Goal: Task Accomplishment & Management: Manage account settings

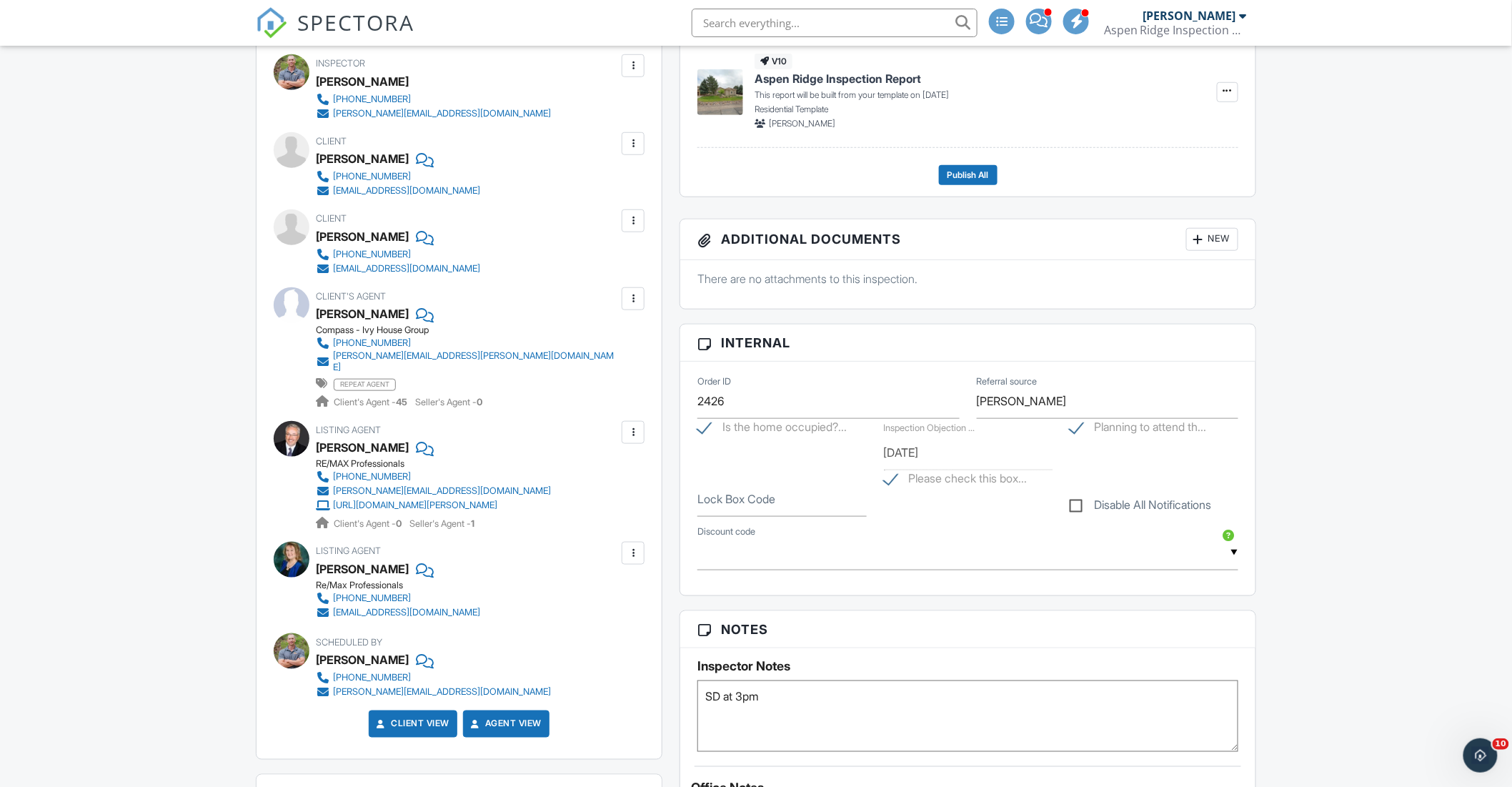
type textarea "SD at 3pm"
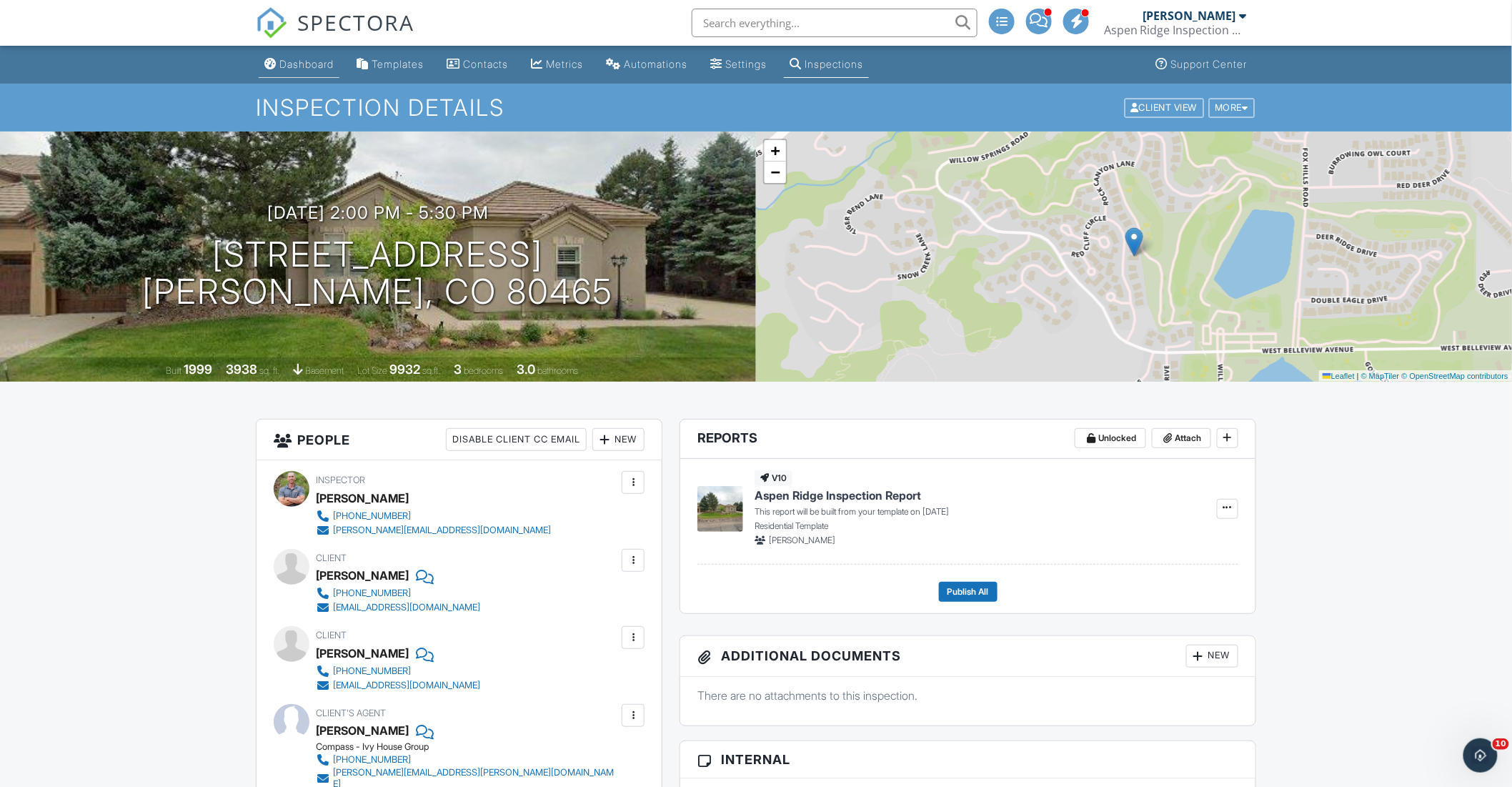
click at [305, 62] on div "Dashboard" at bounding box center [307, 64] width 54 height 12
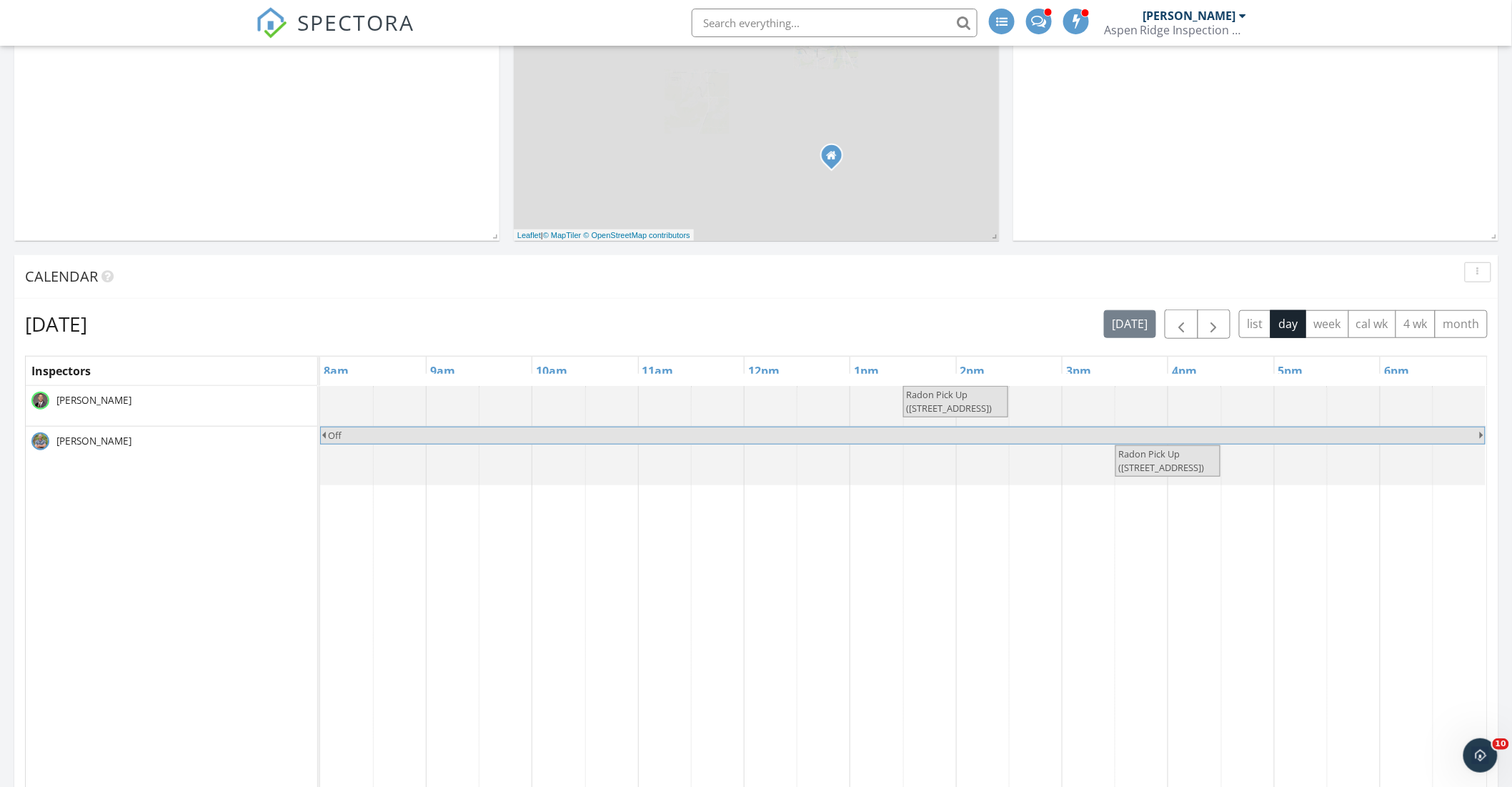
scroll to position [424, 0]
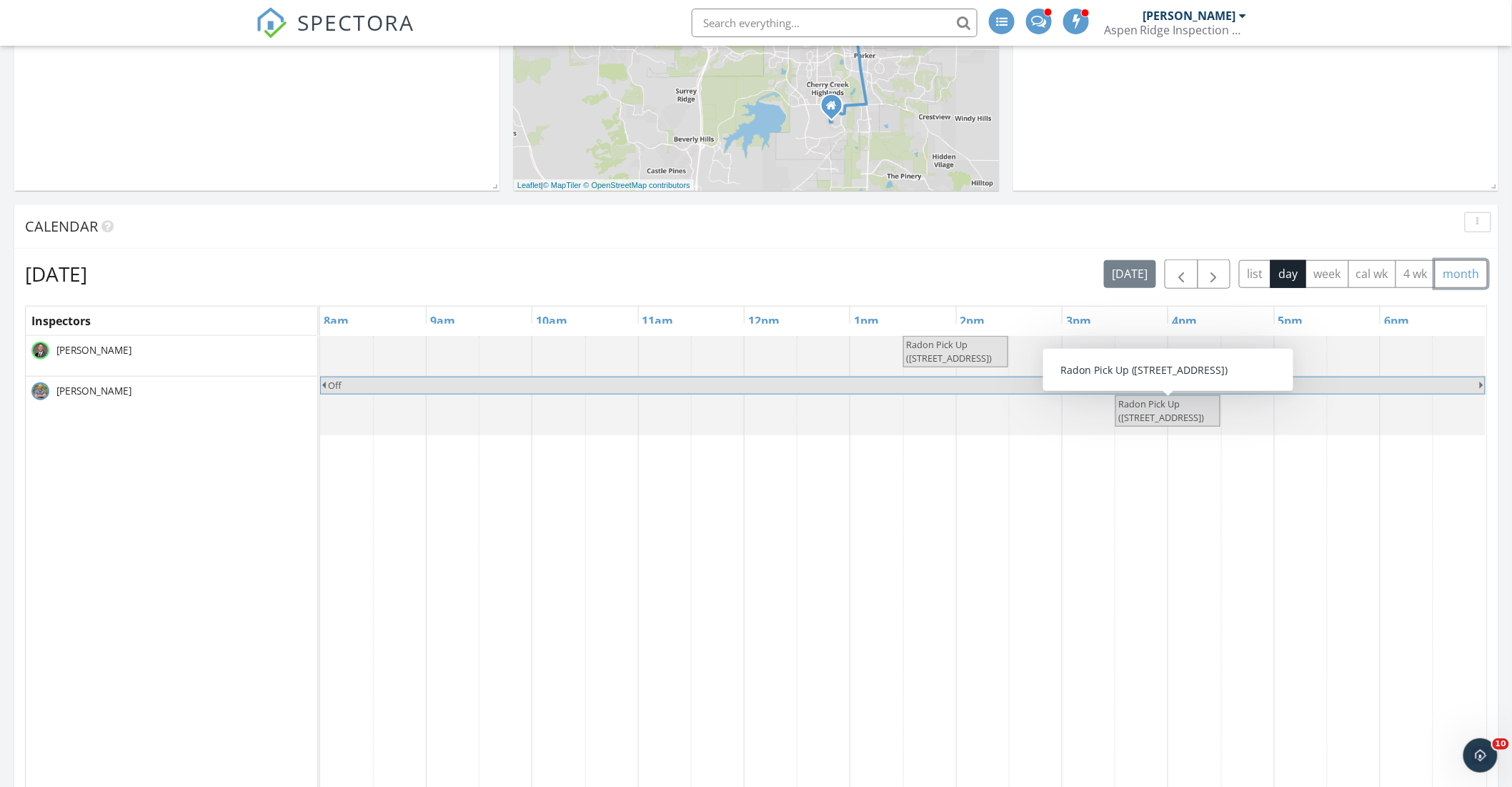
click at [1468, 282] on button "month" at bounding box center [1461, 274] width 53 height 28
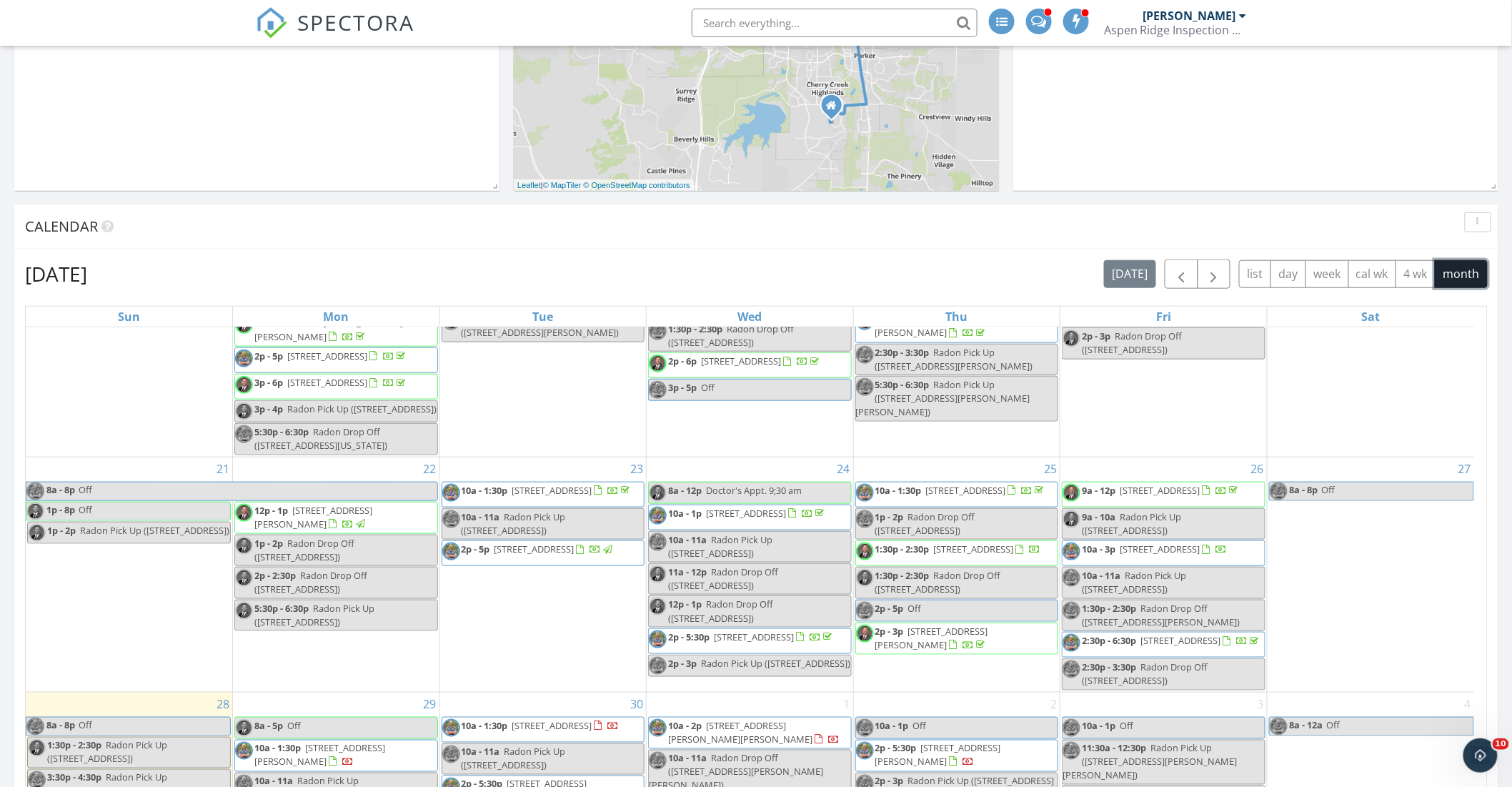
scroll to position [761, 0]
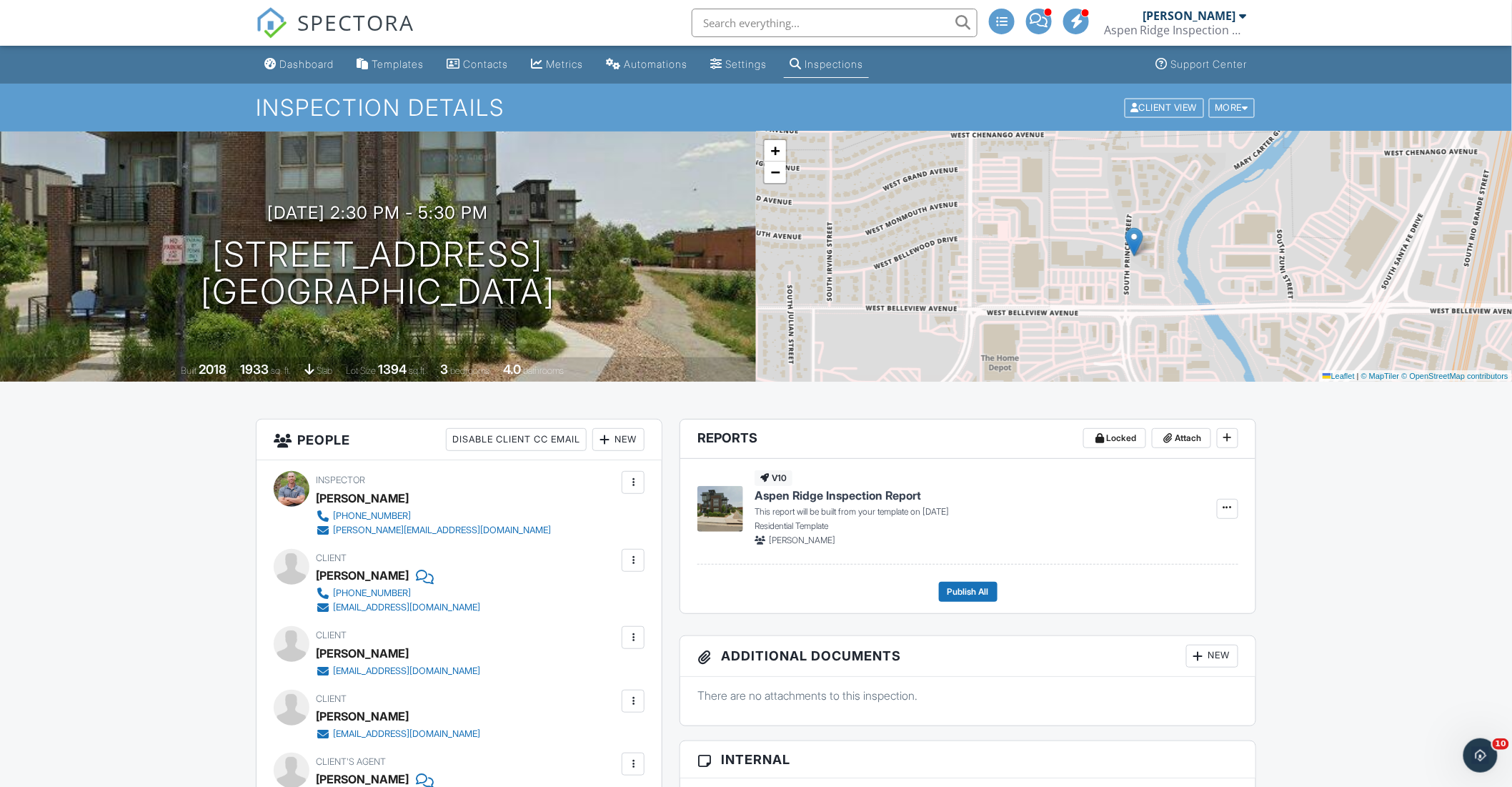
type textarea "SD at 3pm"
click at [300, 69] on div "Dashboard" at bounding box center [307, 64] width 54 height 12
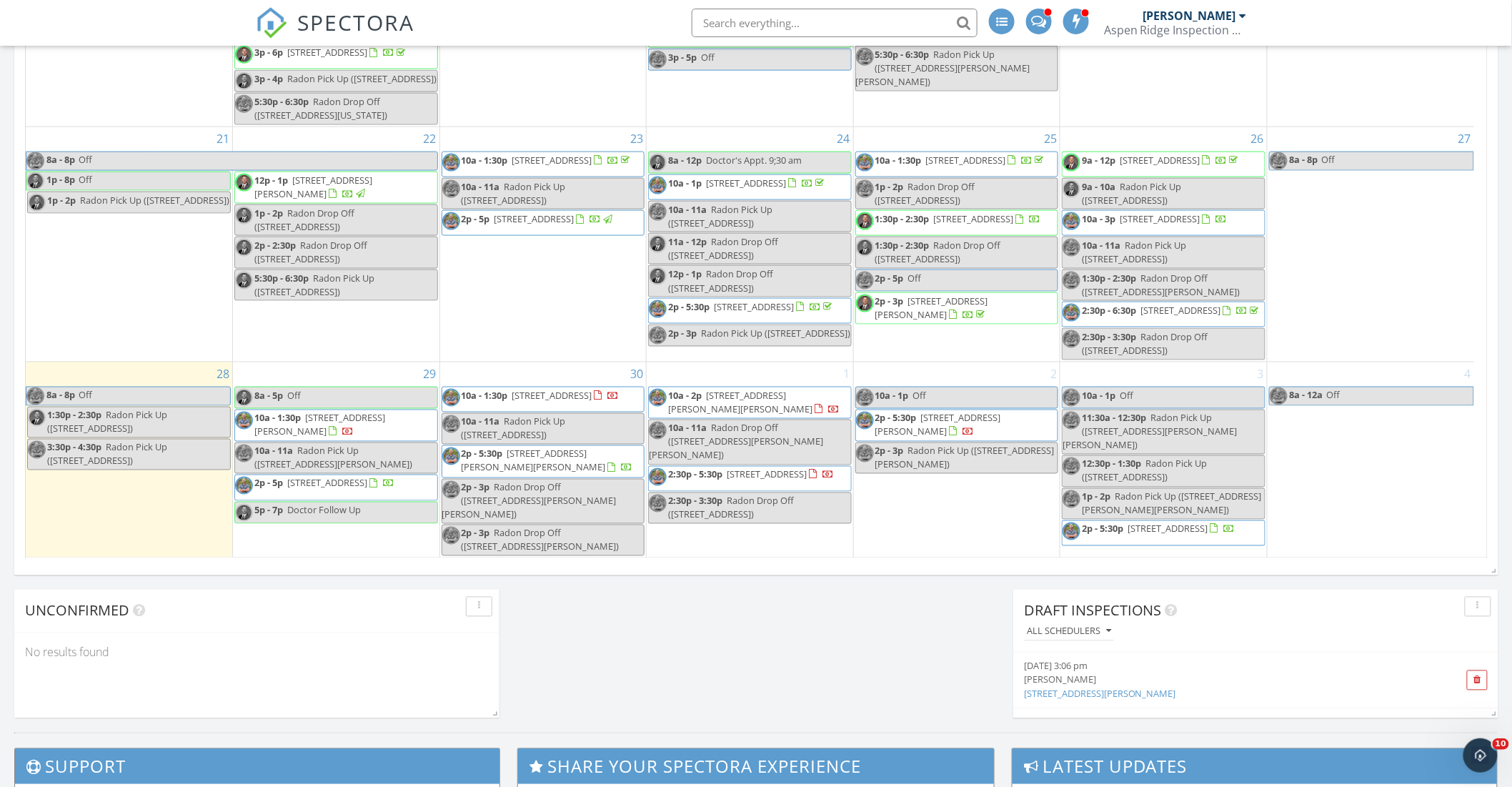
scroll to position [784, 0]
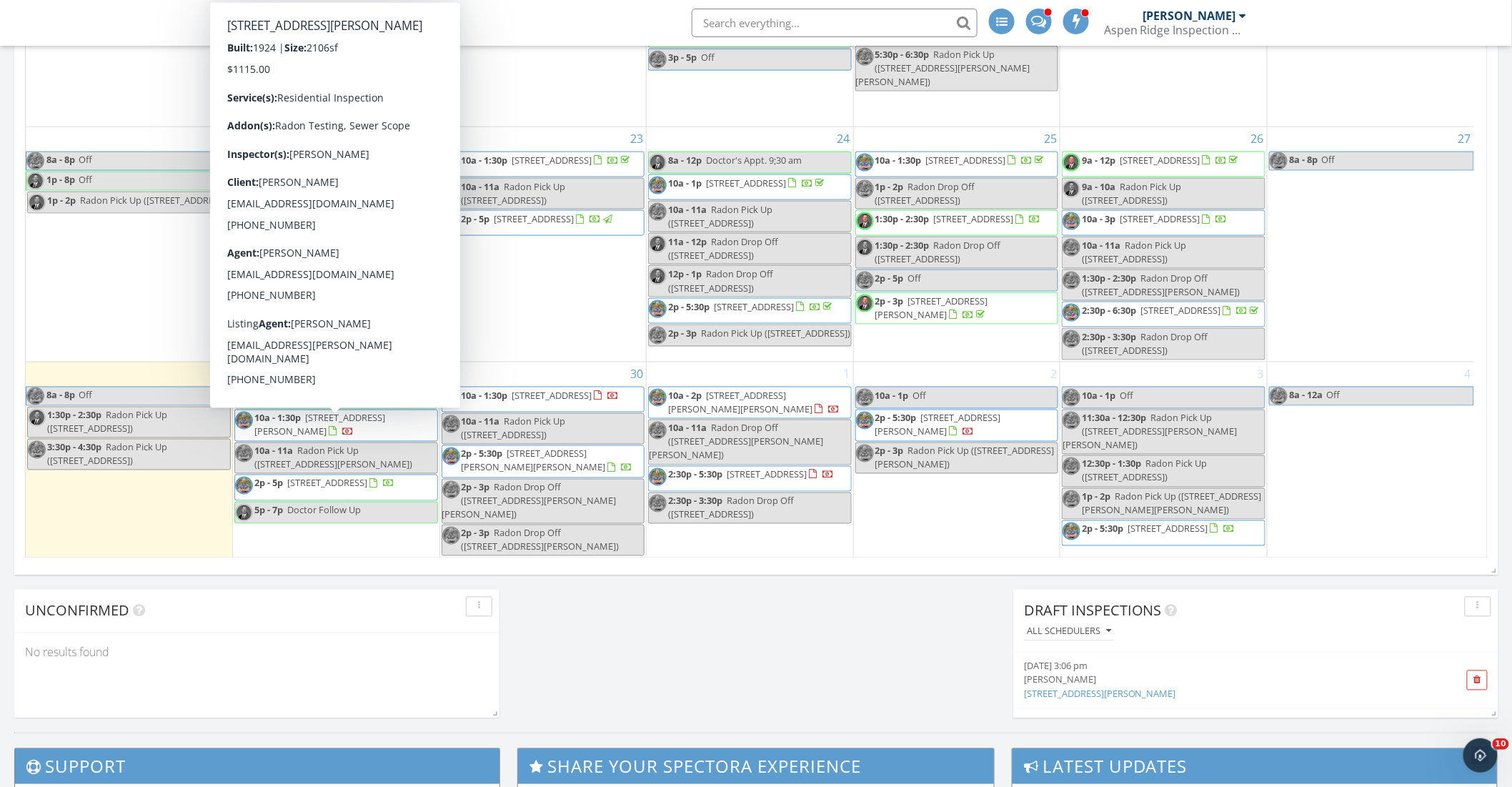
click at [325, 419] on span "4452 Stuart St, Denver 80212" at bounding box center [320, 424] width 131 height 26
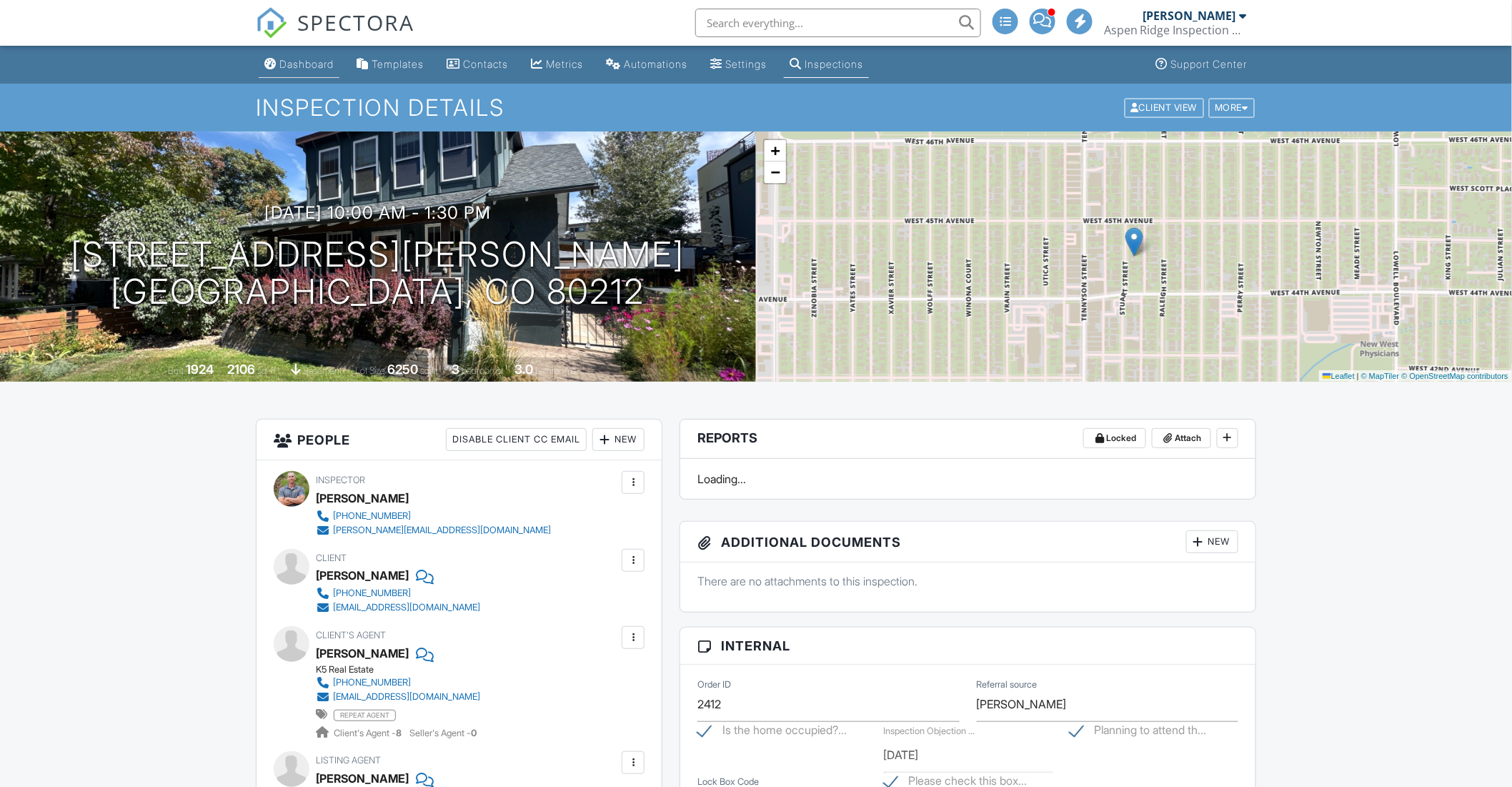
click at [302, 60] on div "Dashboard" at bounding box center [307, 64] width 54 height 12
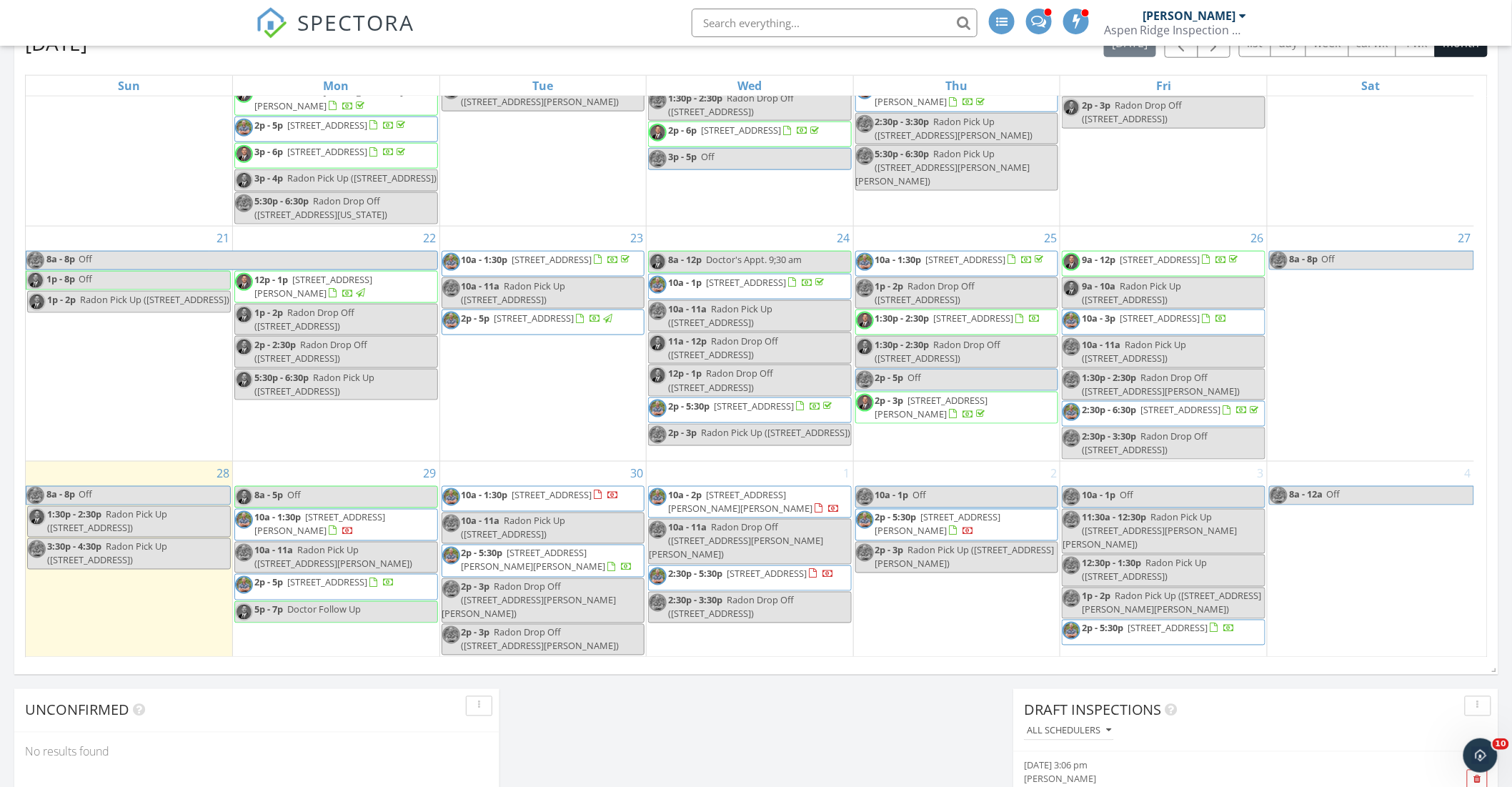
scroll to position [784, 0]
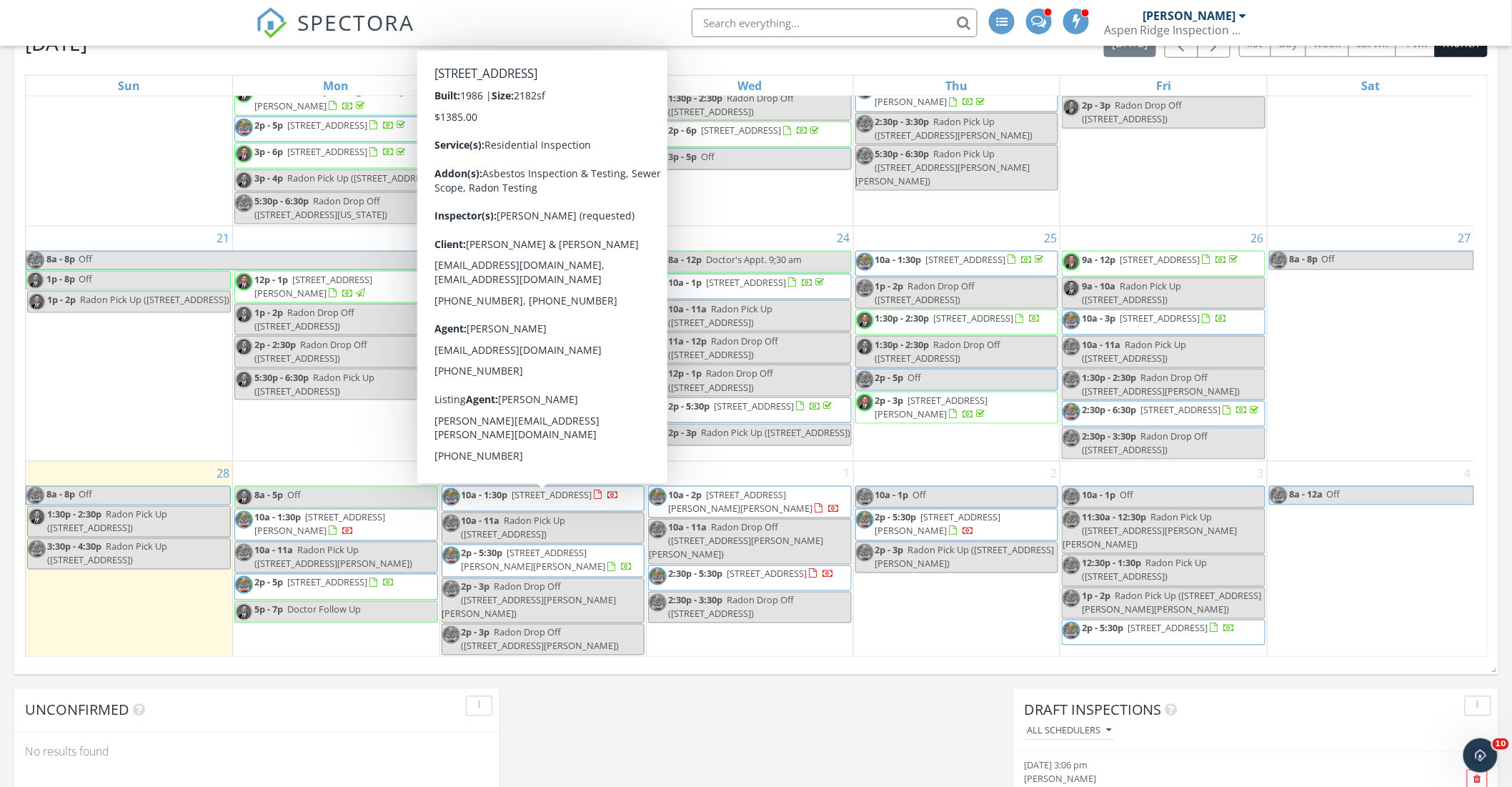
click at [546, 498] on span "759 Crystal Ct, Lafayette 80026" at bounding box center [553, 494] width 80 height 13
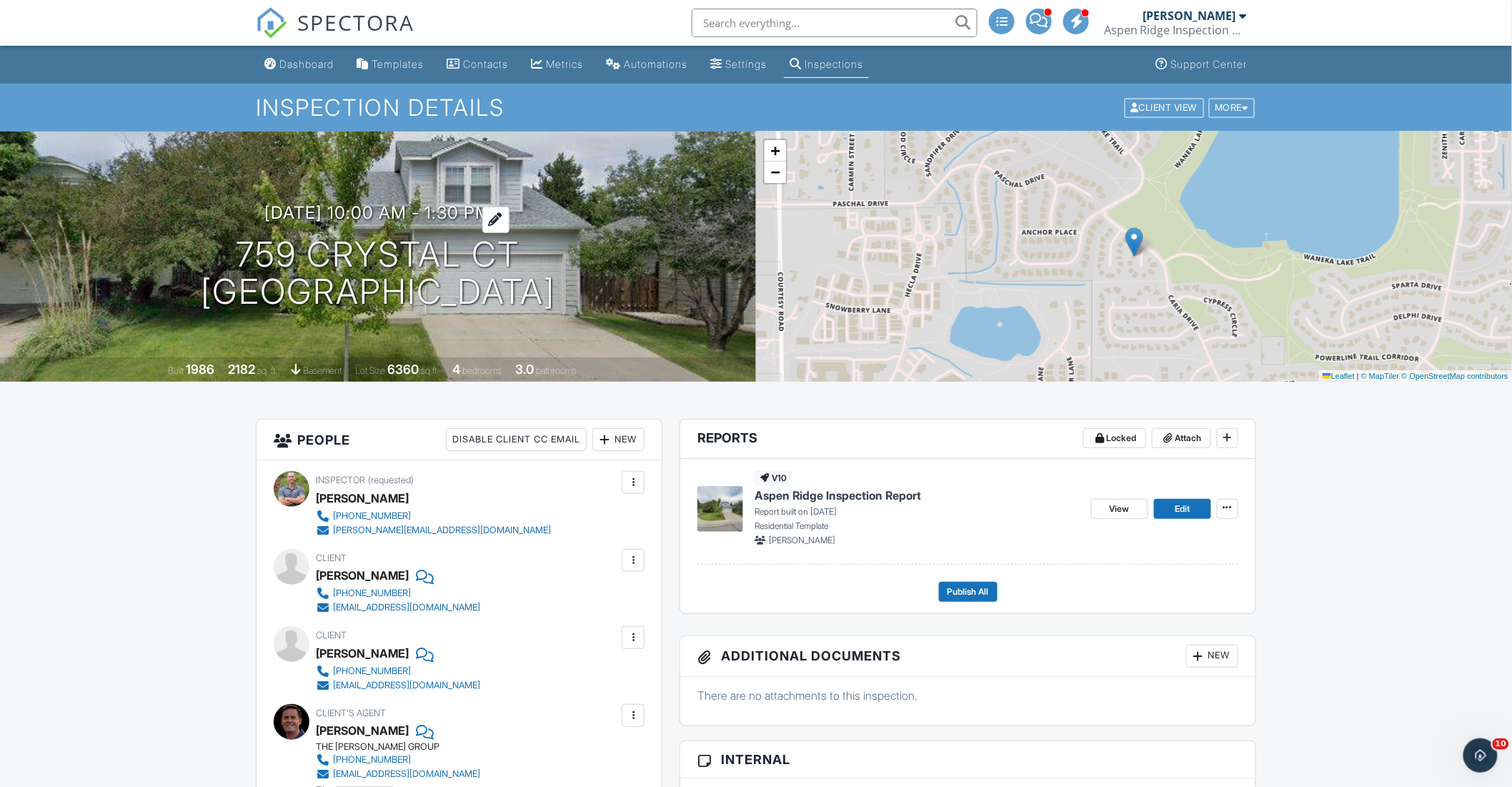
click at [510, 216] on div at bounding box center [495, 220] width 27 height 26
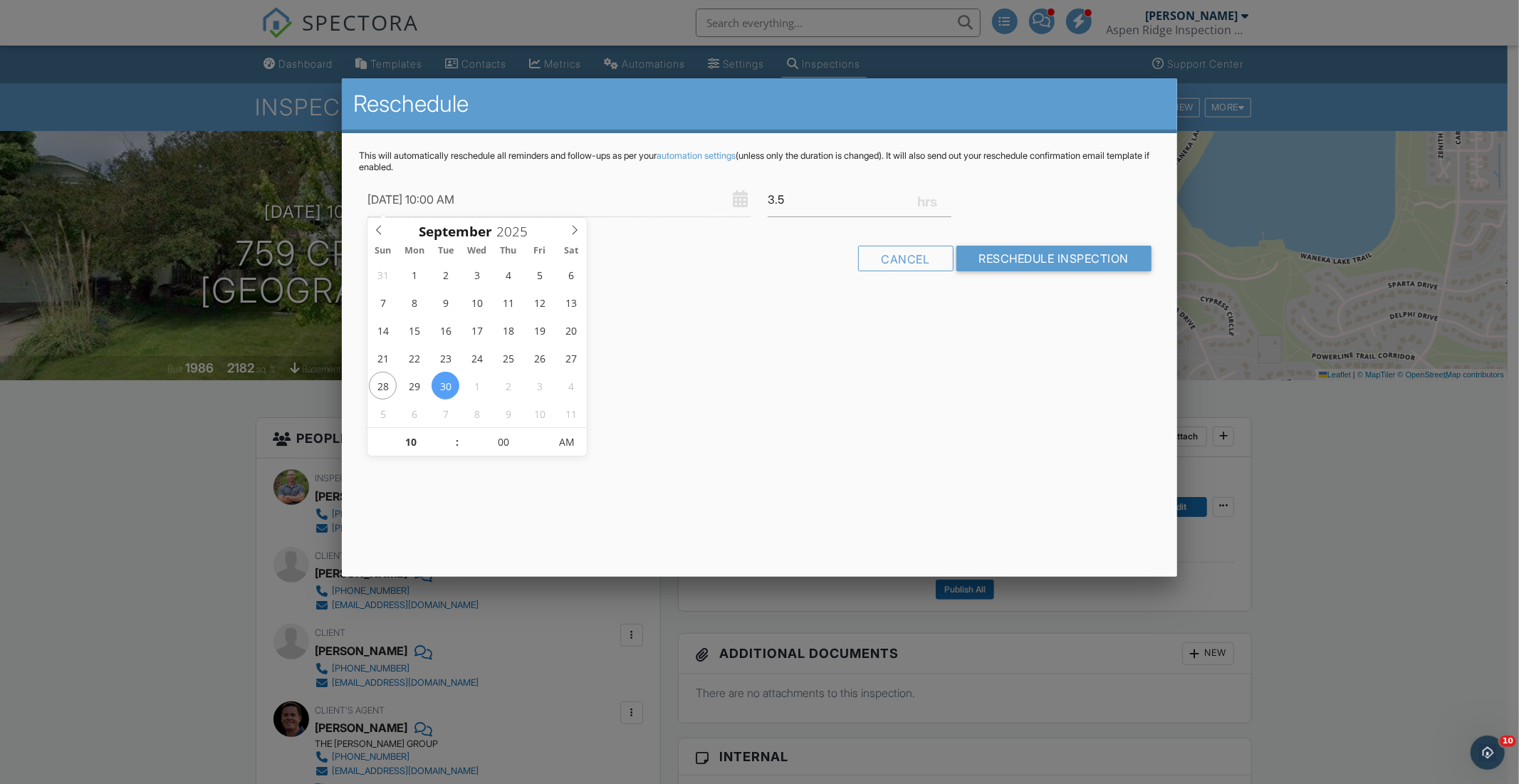
click at [155, 523] on div at bounding box center [759, 418] width 1519 height 979
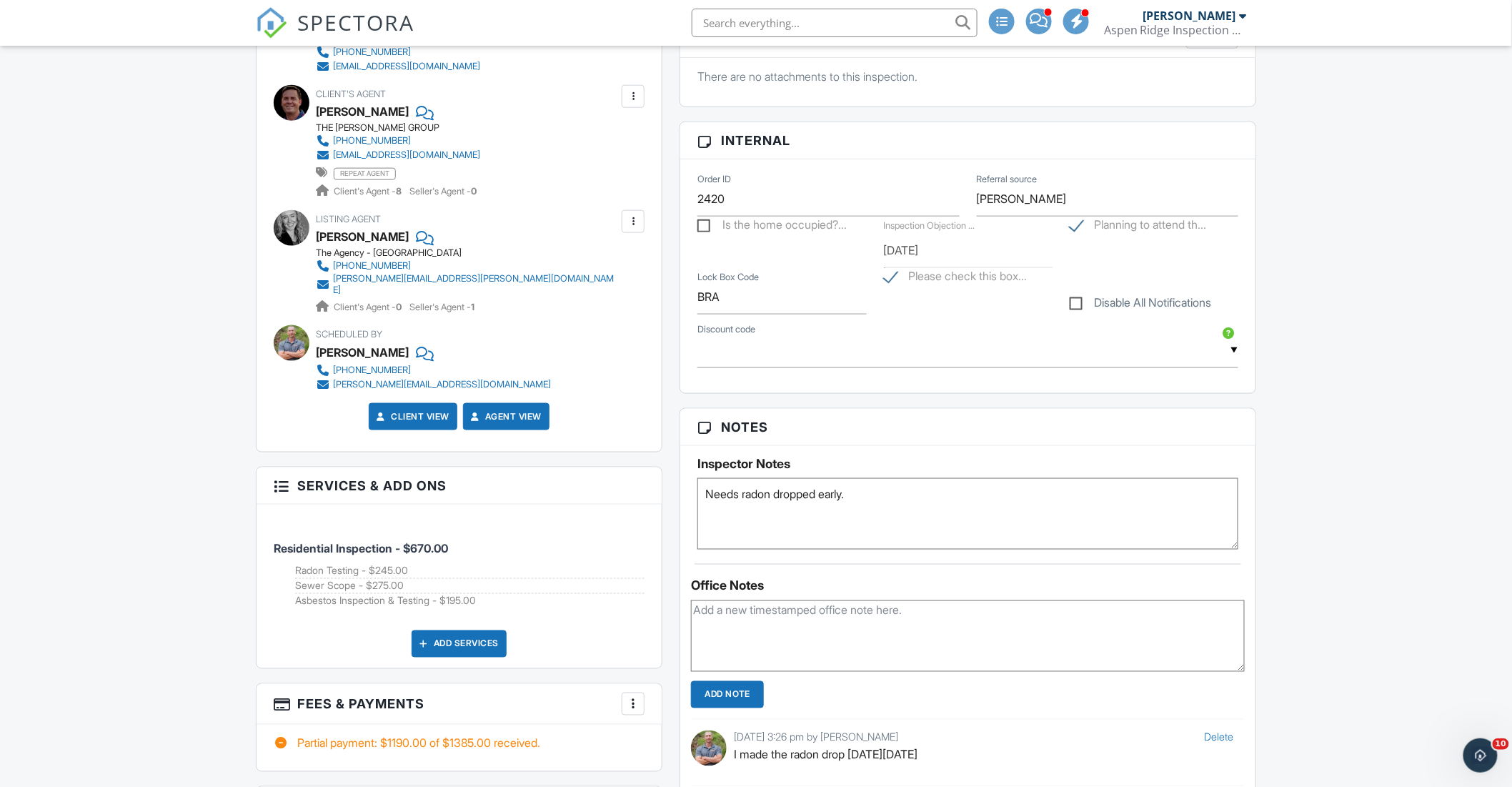
scroll to position [734, 0]
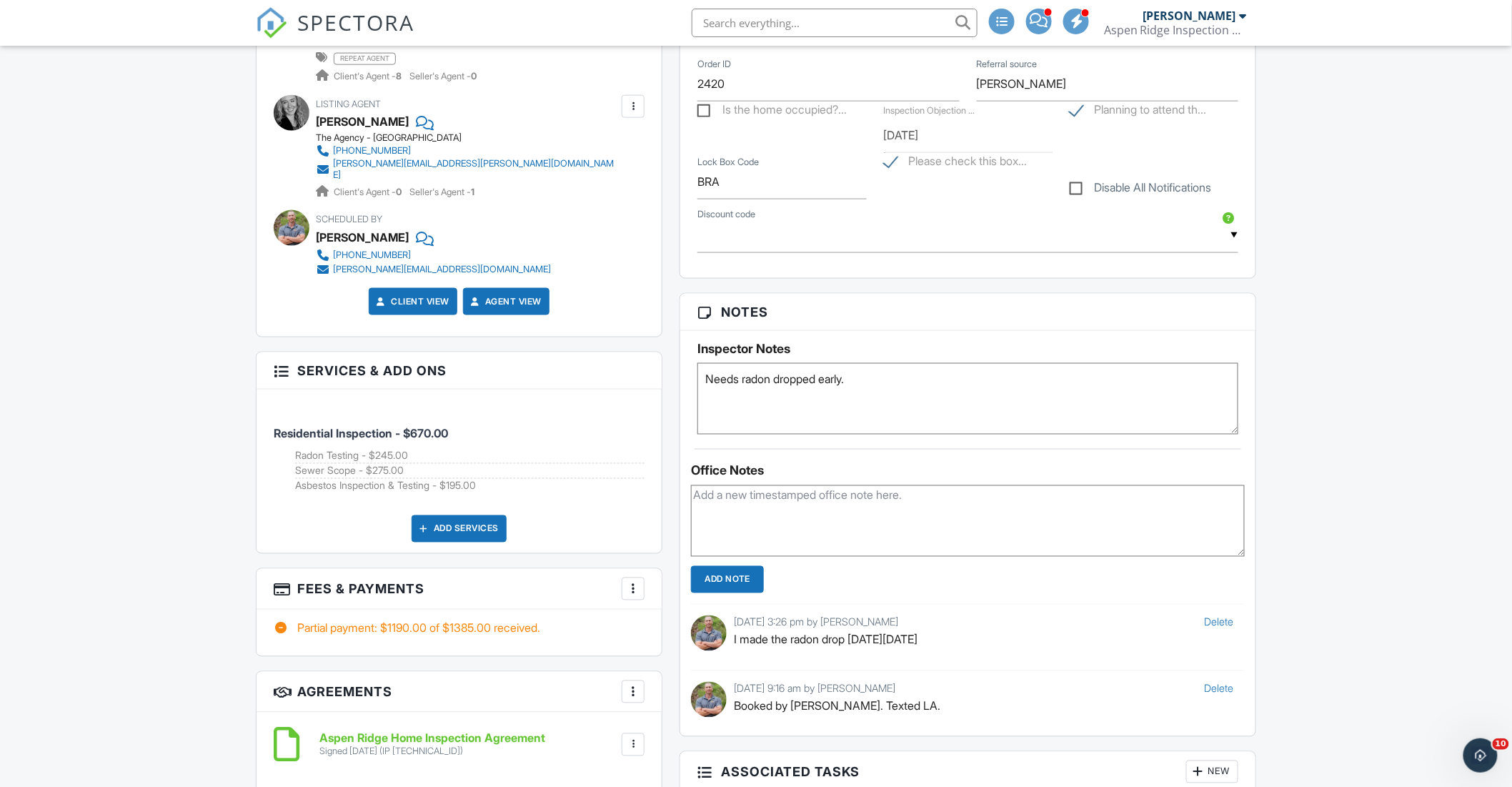
click at [891, 375] on textarea "Needs radon dropped early." at bounding box center [967, 398] width 541 height 71
type textarea "Needs radon dropped early. SD at 11am"
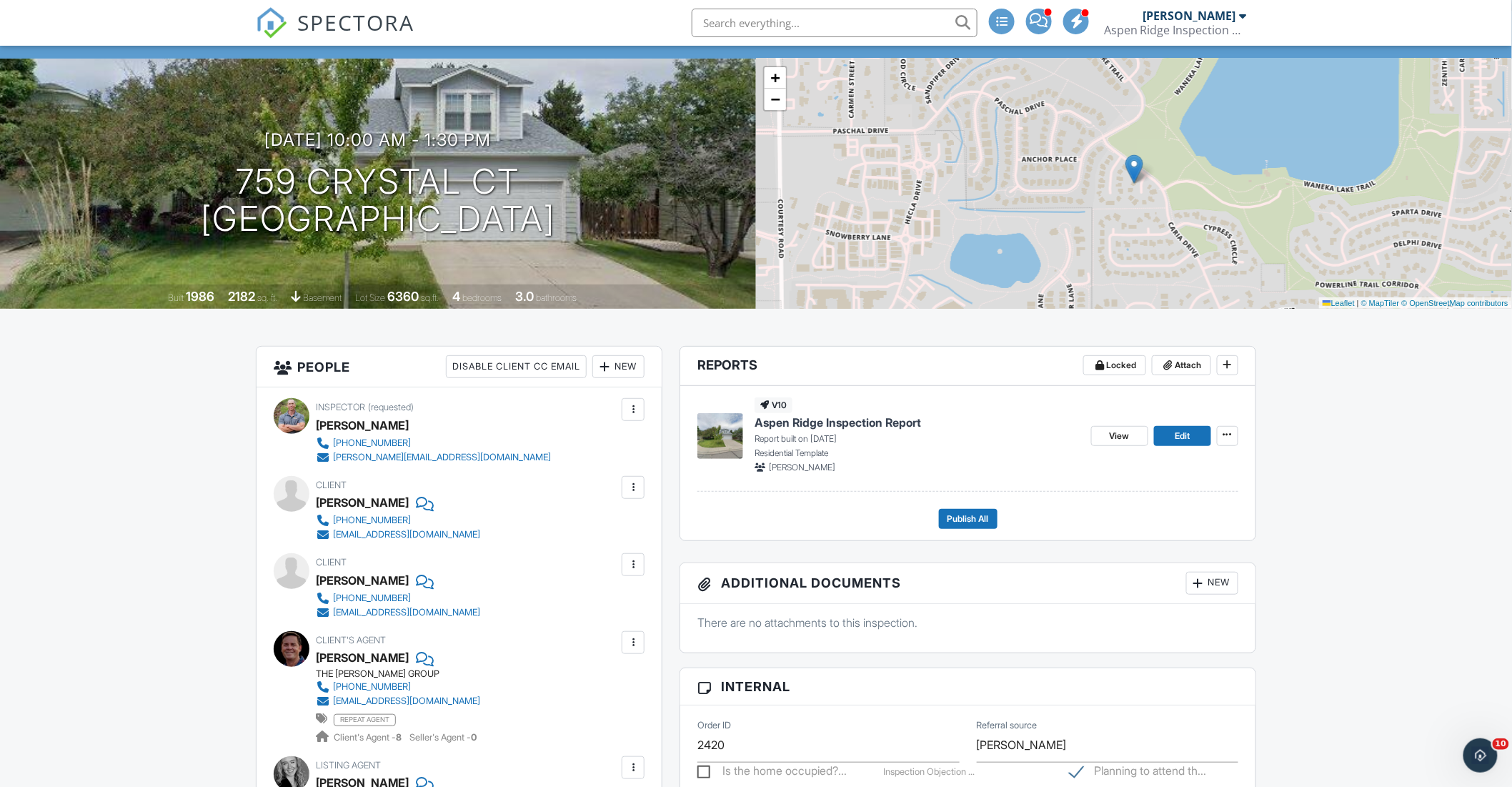
scroll to position [0, 0]
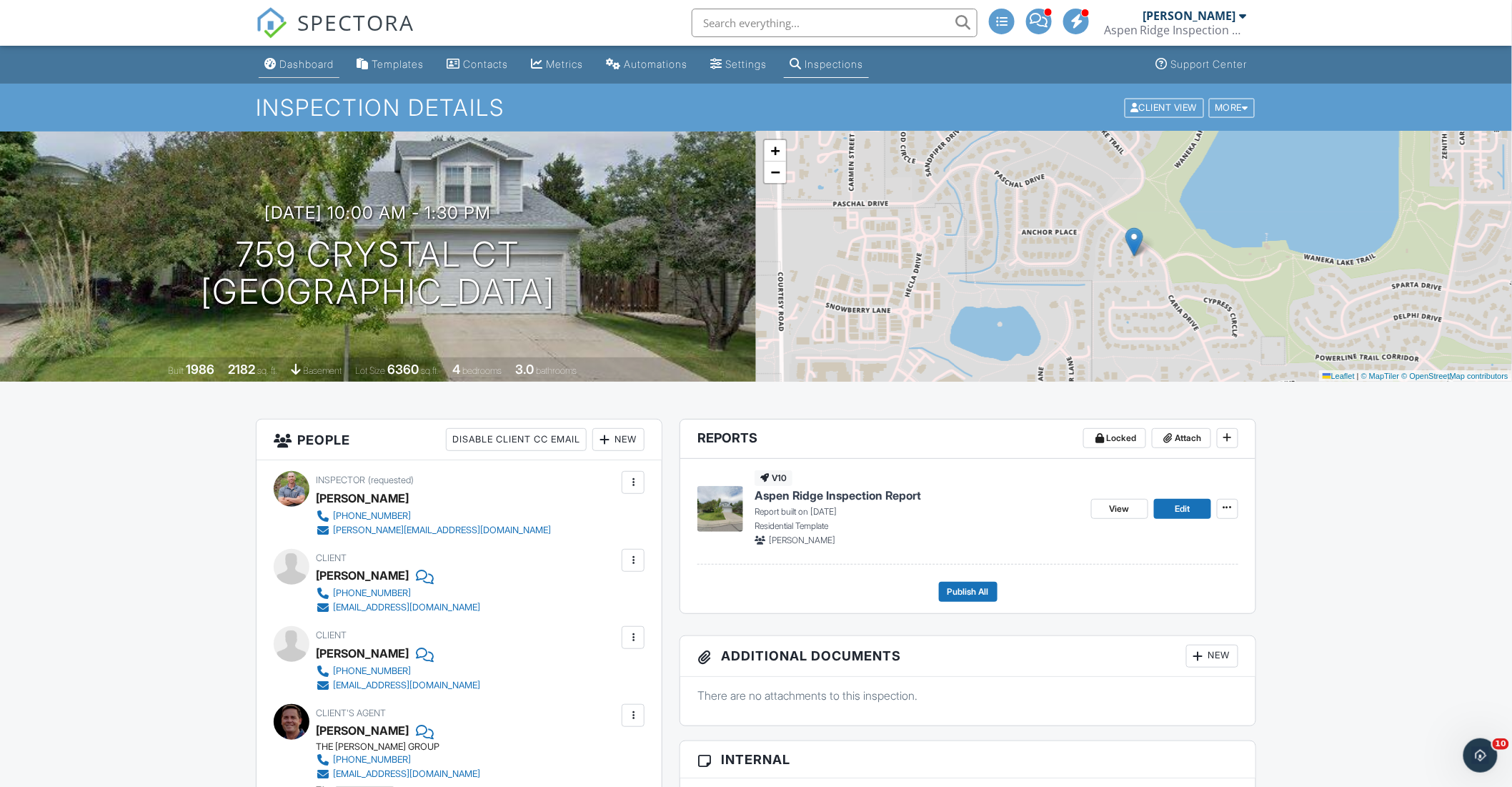
click at [300, 65] on div "Dashboard" at bounding box center [307, 64] width 54 height 12
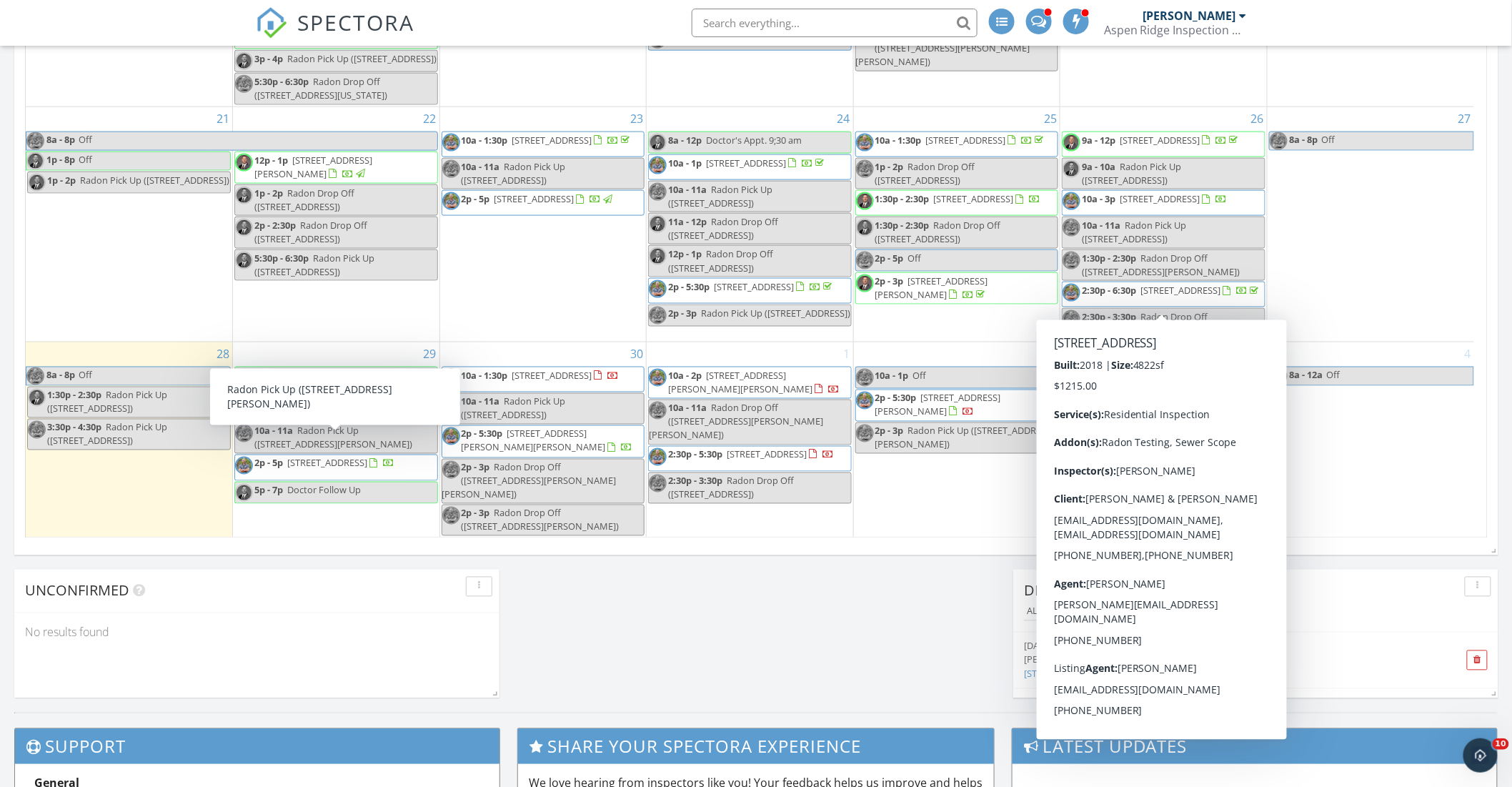
click at [1184, 291] on span "[STREET_ADDRESS]" at bounding box center [1180, 289] width 80 height 13
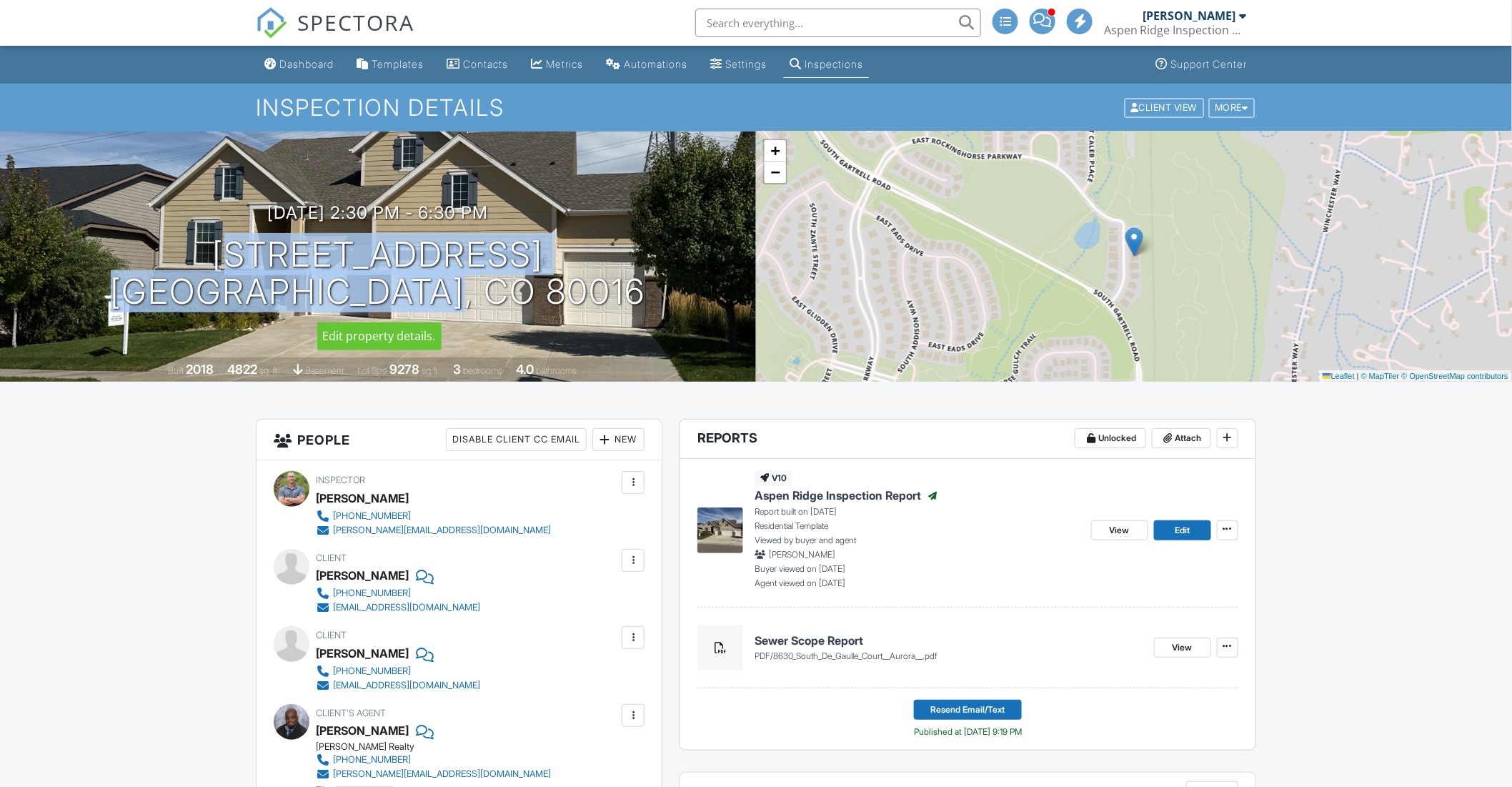
click at [299, 58] on div "Dashboard" at bounding box center [307, 64] width 54 height 12
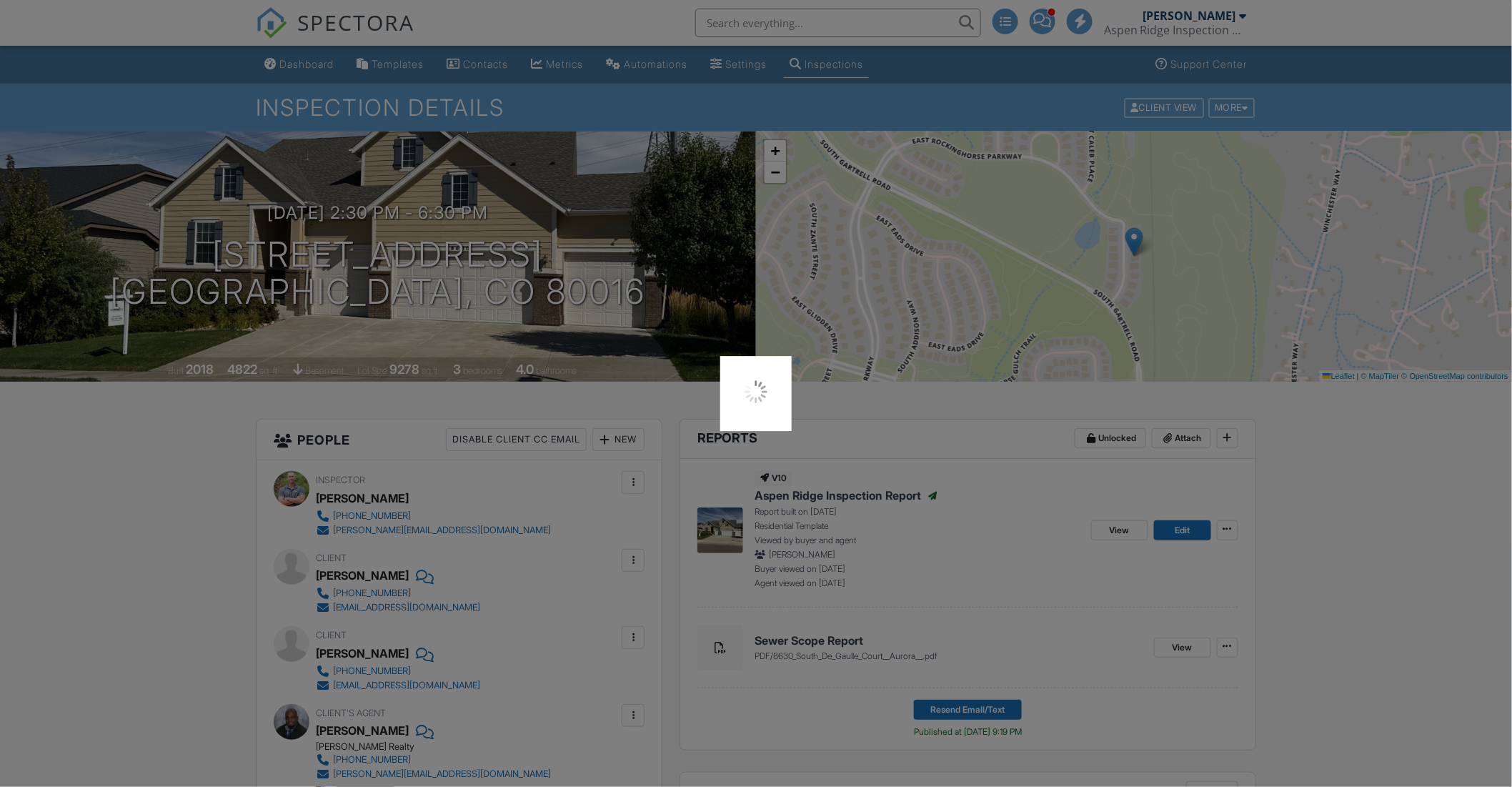
click at [302, 63] on div at bounding box center [756, 393] width 1512 height 787
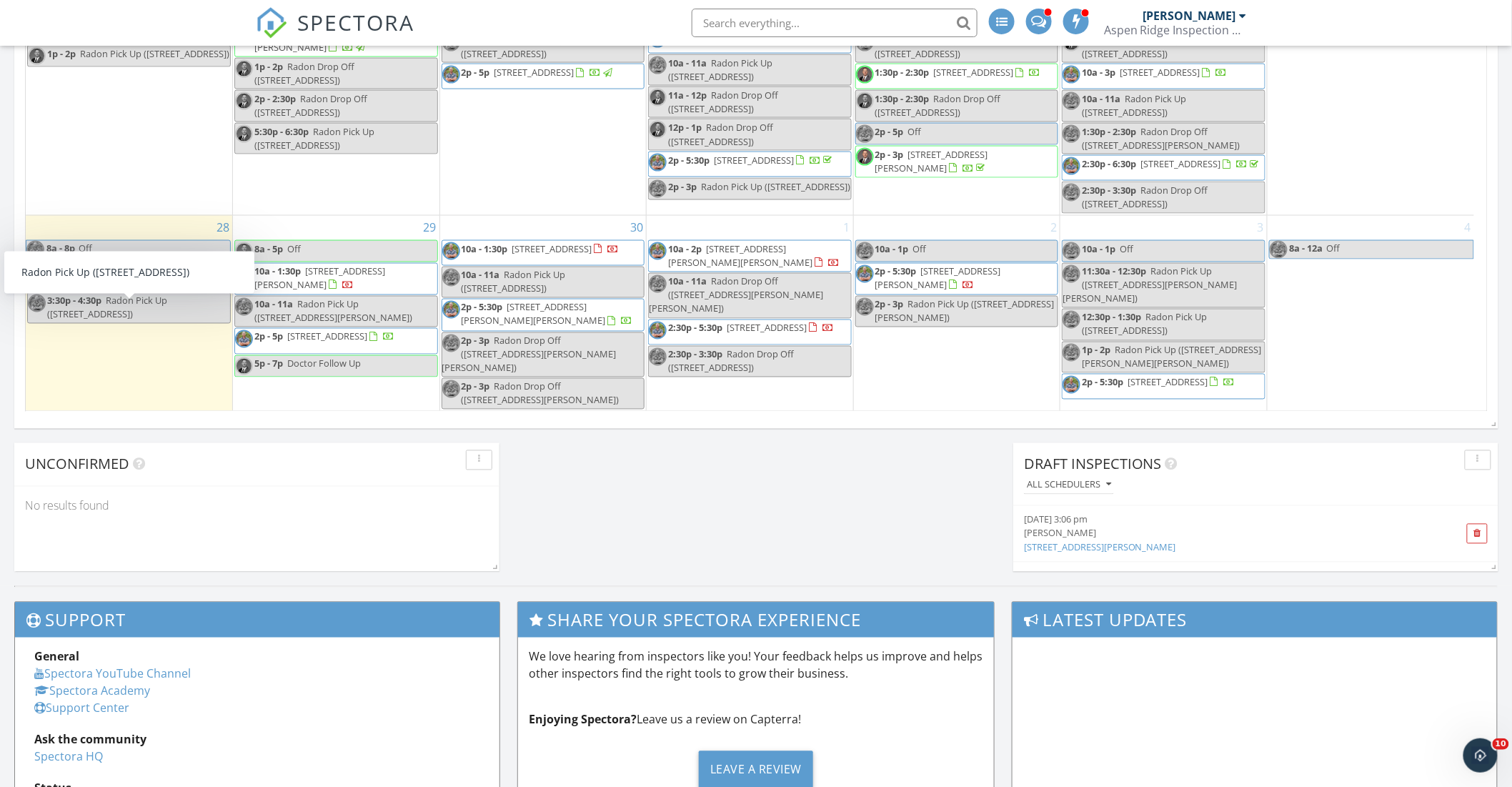
scroll to position [784, 0]
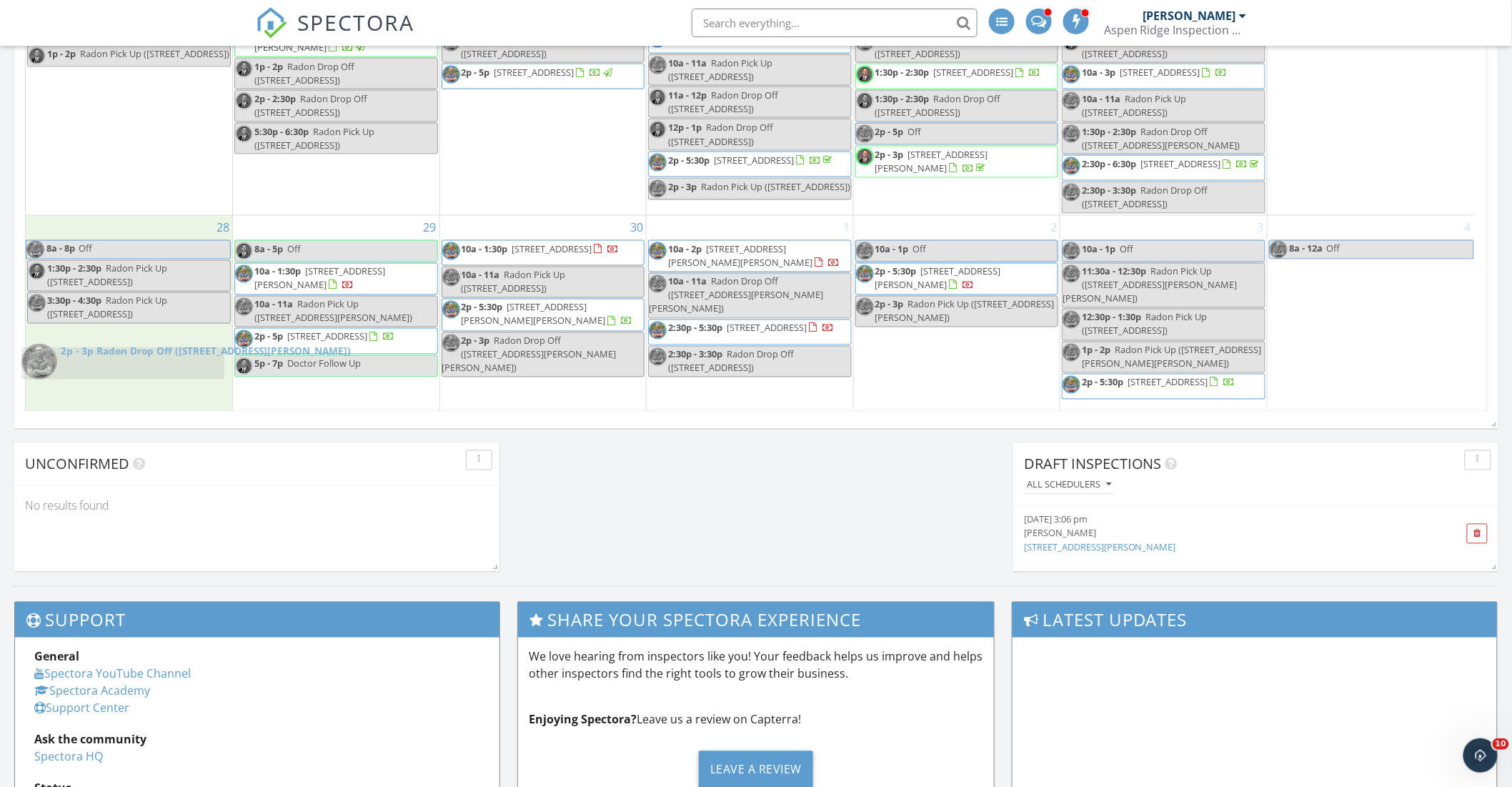
drag, startPoint x: 537, startPoint y: 391, endPoint x: 115, endPoint y: 361, distance: 423.1
click at [115, 361] on body "SPECTORA Jeff Krause Aspen Ridge Inspection Services LLC Role: Inspector Change…" at bounding box center [756, 105] width 1512 height 2010
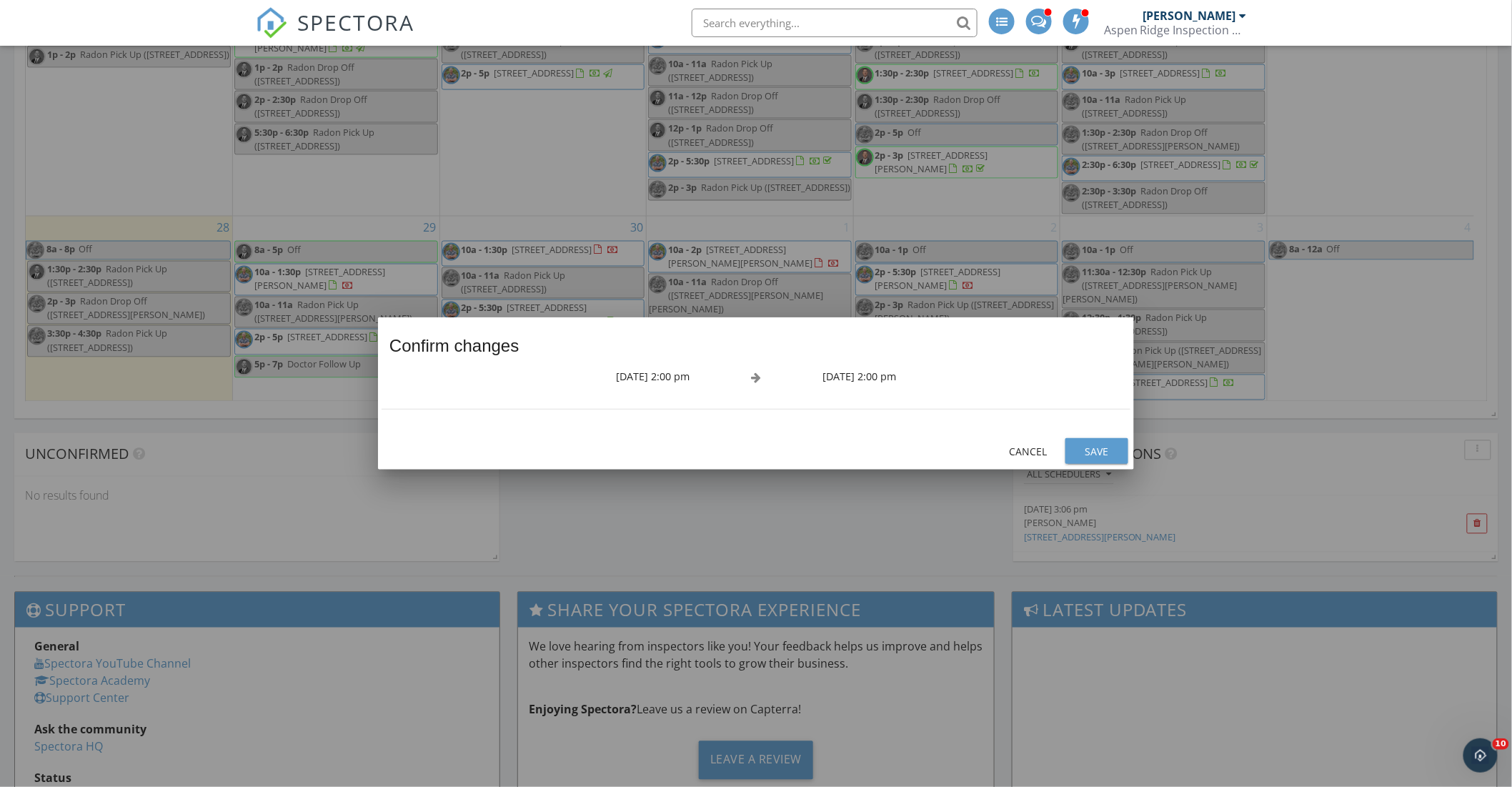
scroll to position [774, 0]
click at [1111, 458] on button "Save" at bounding box center [1096, 451] width 63 height 26
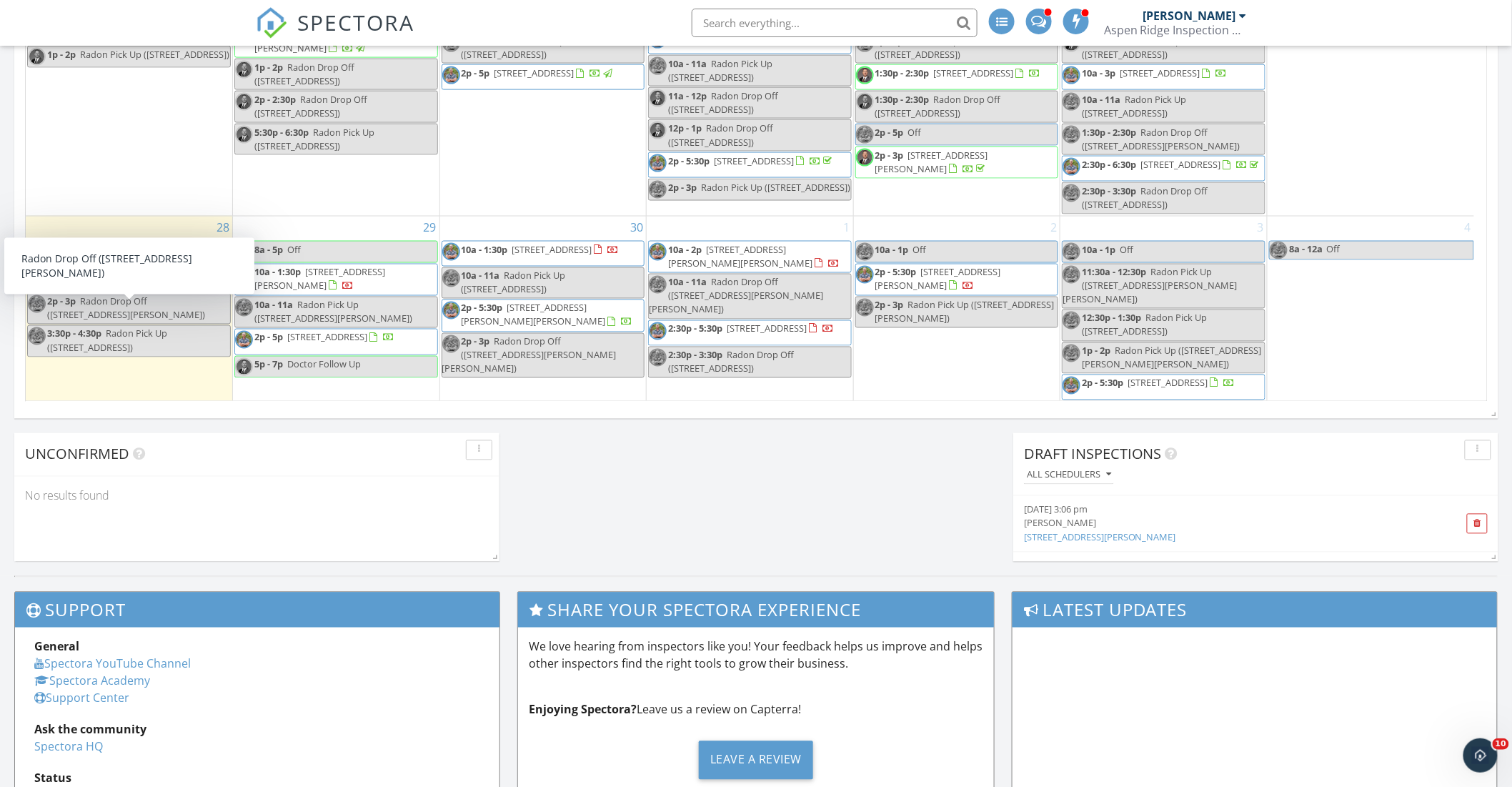
click at [156, 311] on span "Radon Drop Off ([STREET_ADDRESS][PERSON_NAME])" at bounding box center [125, 309] width 158 height 26
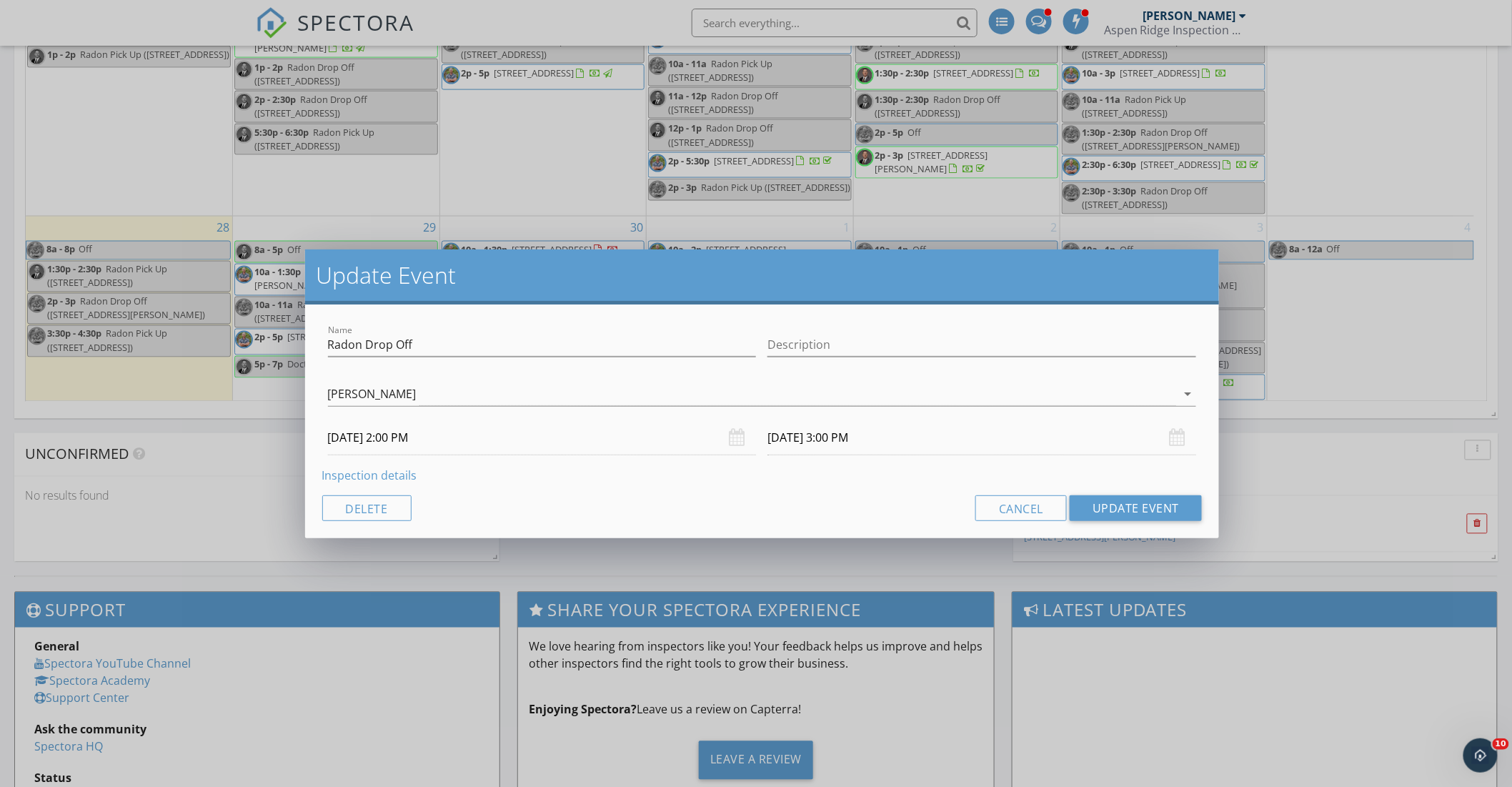
click at [445, 438] on input "09/28/2025 2:00 PM" at bounding box center [542, 438] width 429 height 35
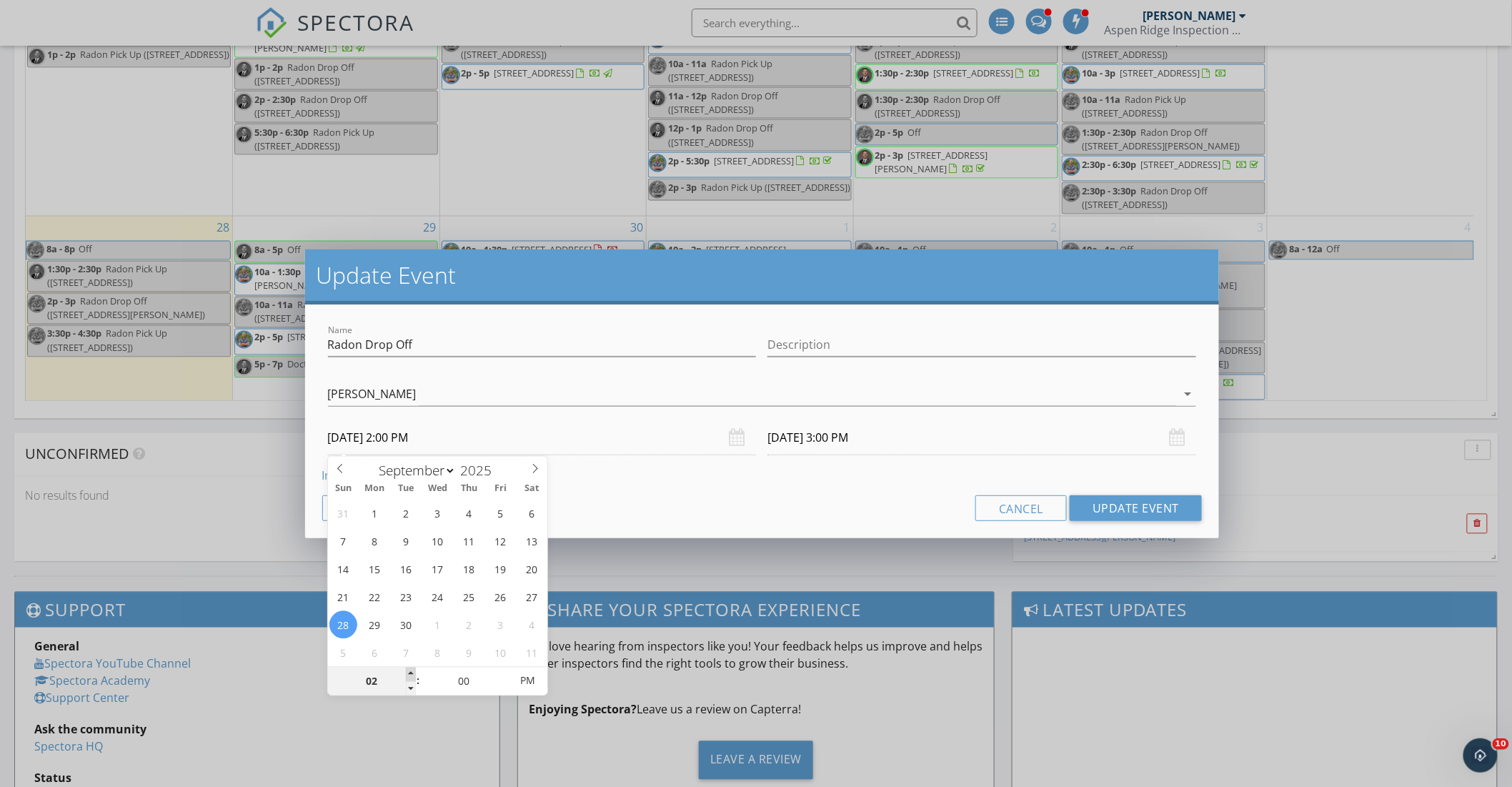
type input "03"
type input "09/28/2025 3:00 PM"
click at [408, 670] on span at bounding box center [410, 675] width 10 height 14
type input "09/28/2025 4:00 PM"
click at [497, 674] on input "00" at bounding box center [464, 682] width 88 height 29
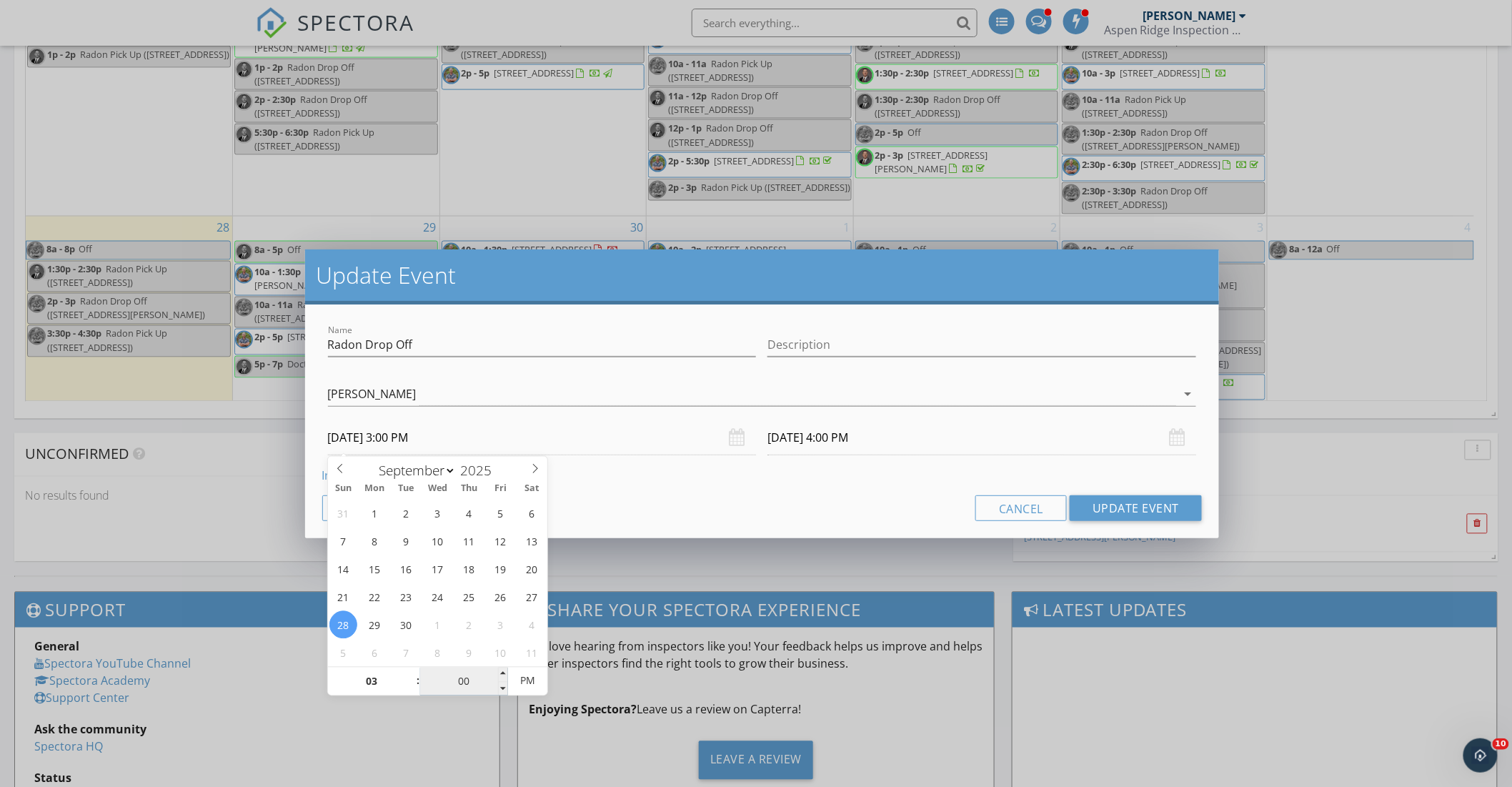
click at [497, 674] on input "00" at bounding box center [464, 682] width 88 height 29
type input "05"
type input "09/28/2025 3:05 PM"
click at [498, 672] on span at bounding box center [502, 675] width 10 height 14
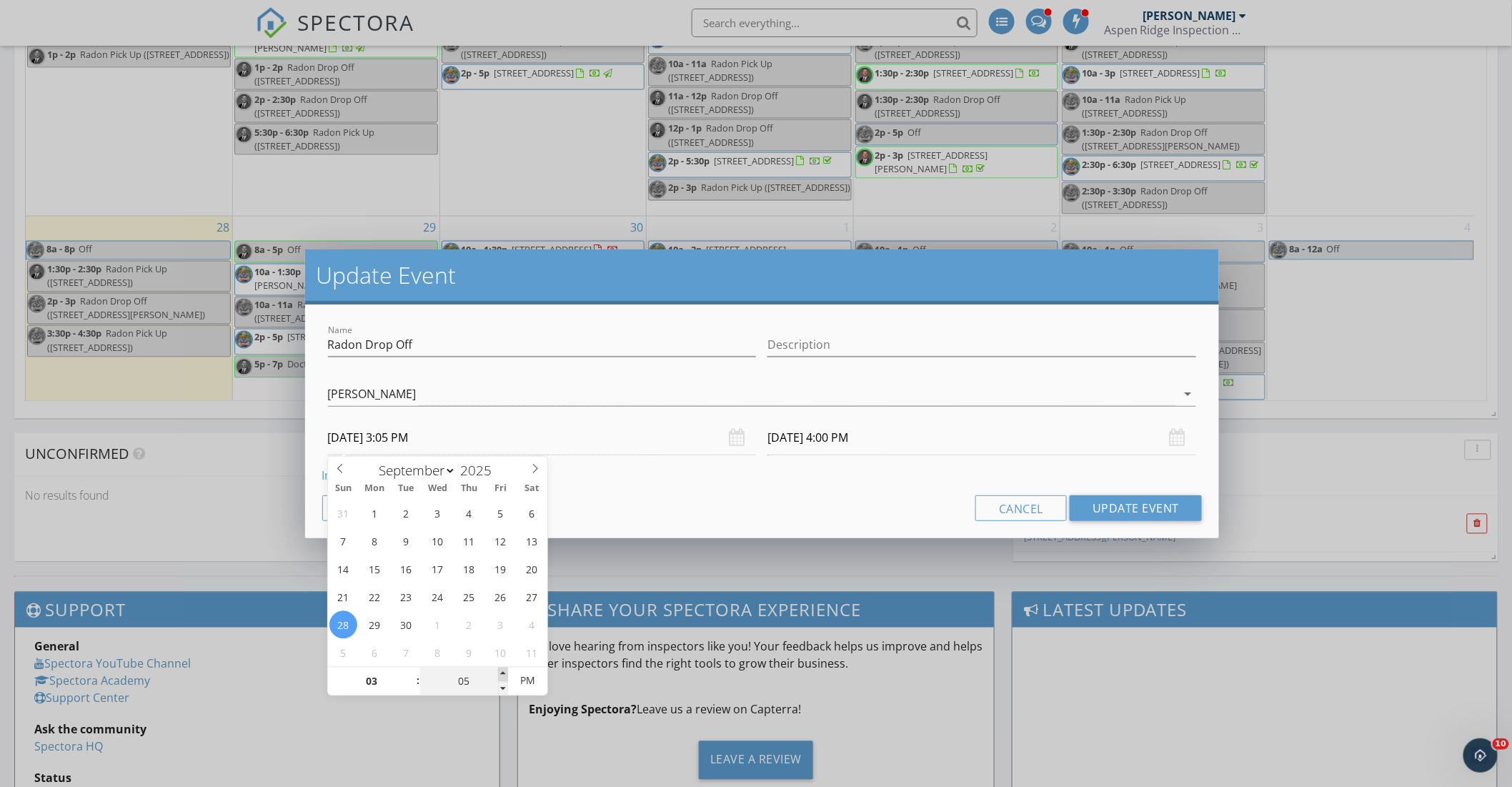
type input "10"
type input "09/28/2025 3:10 PM"
click at [498, 672] on span at bounding box center [502, 675] width 10 height 14
type input "15"
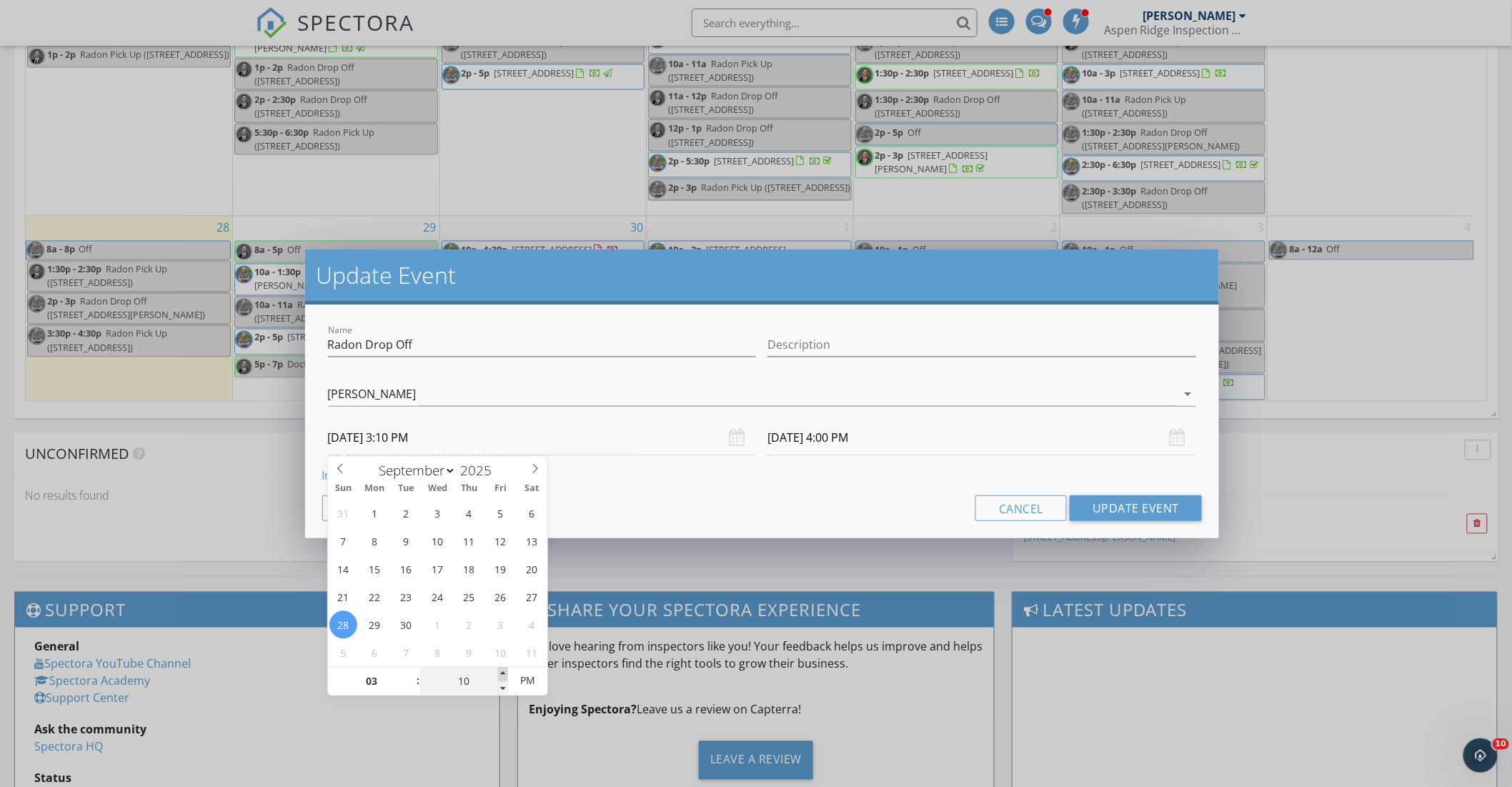
type input "09/28/2025 3:15 PM"
type input "20"
type input "09/28/2025 3:20 PM"
click at [498, 672] on span at bounding box center [502, 675] width 10 height 14
type input "09/28/2025 4:20 PM"
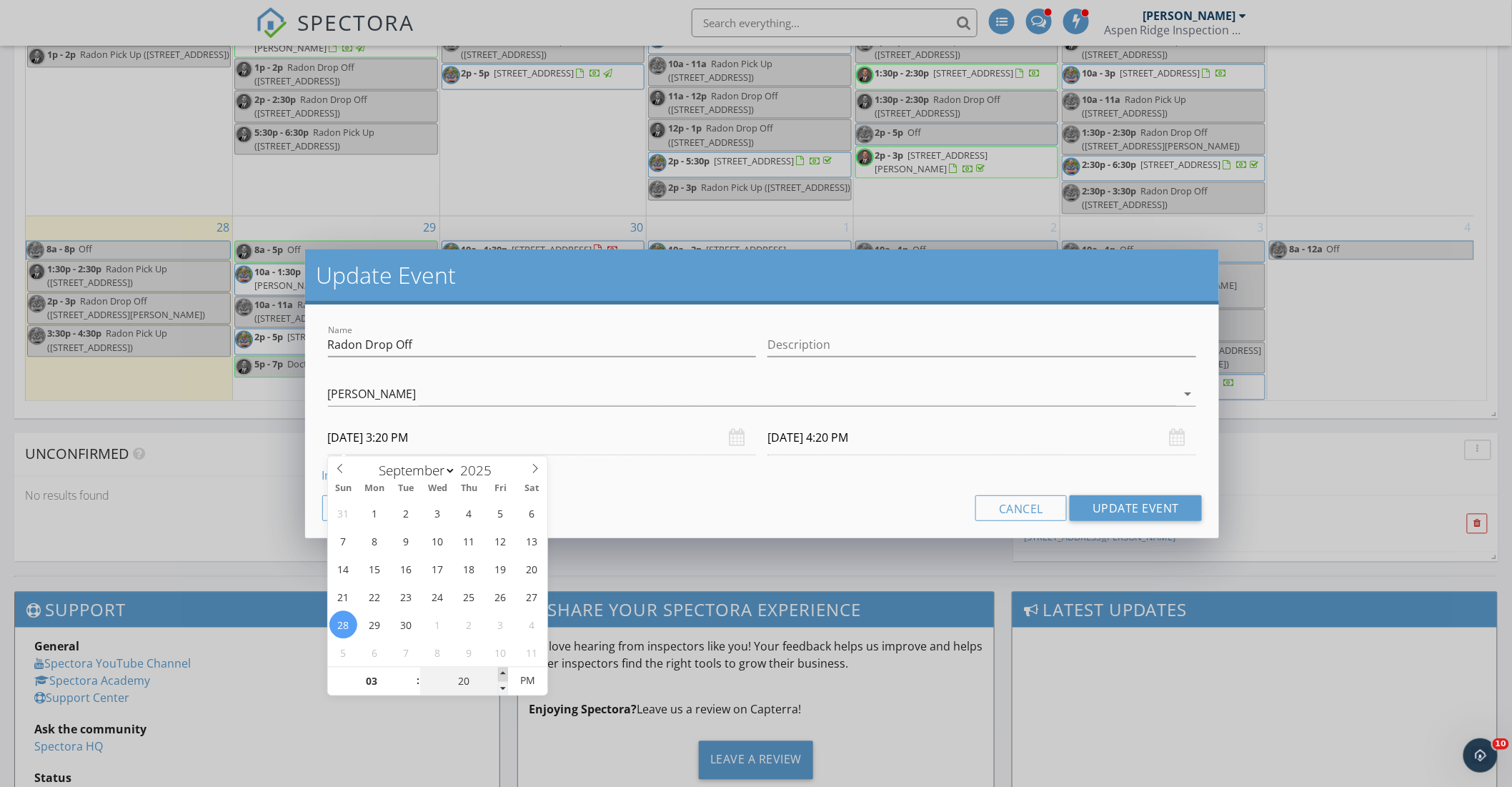
type input "25"
type input "09/28/2025 3:25 PM"
click at [498, 672] on span at bounding box center [502, 675] width 10 height 14
type input "09/28/2025 4:25 PM"
type input "30"
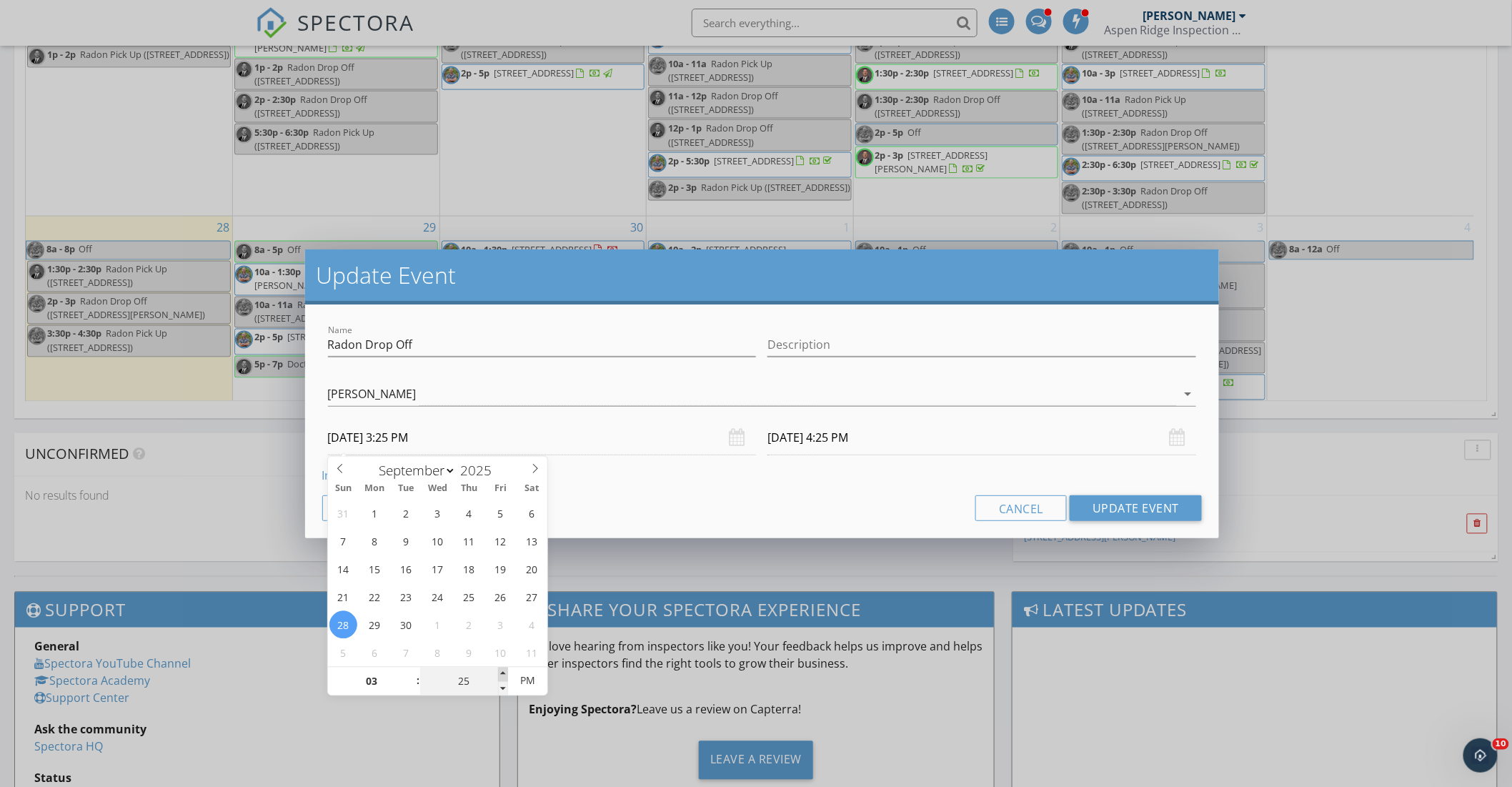
type input "09/28/2025 3:30 PM"
click at [501, 672] on span at bounding box center [502, 675] width 10 height 14
type input "09/28/2025 4:30 PM"
click at [1108, 502] on button "Update Event" at bounding box center [1136, 508] width 132 height 26
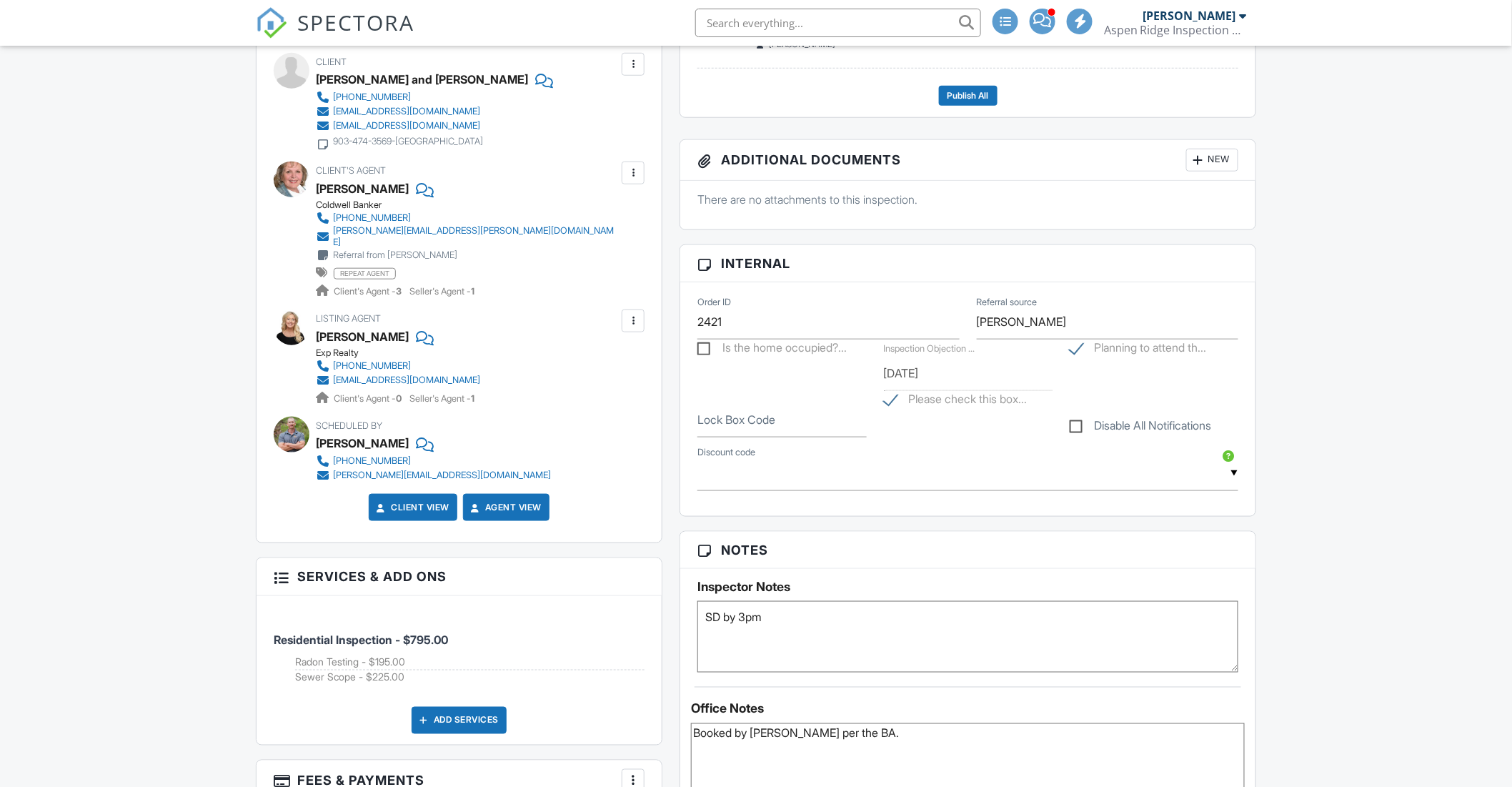
click at [750, 417] on label "Lock Box Code" at bounding box center [736, 419] width 78 height 16
click at [750, 417] on input "Lock Box Code" at bounding box center [781, 420] width 168 height 35
type input "1968"
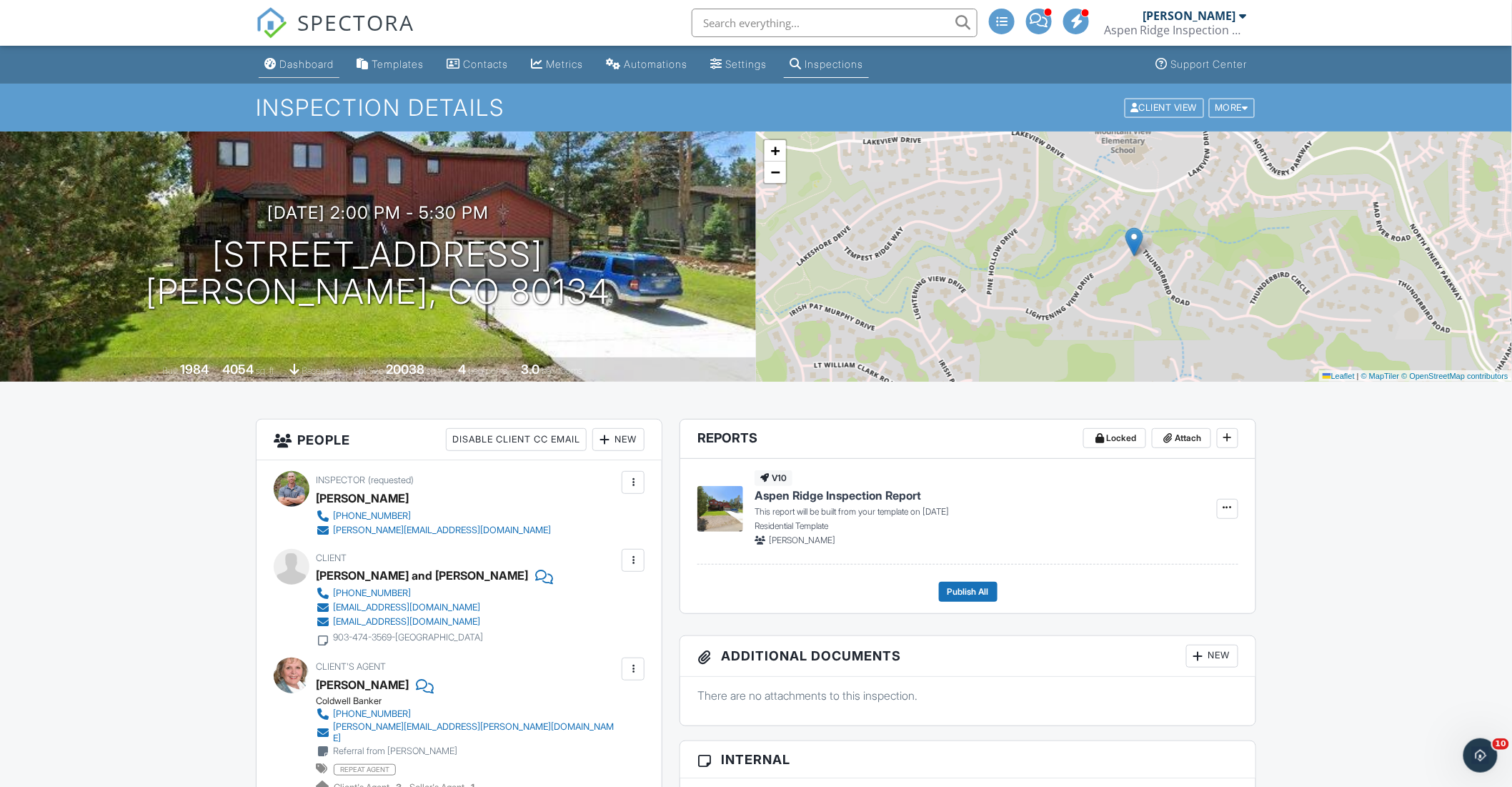
click at [316, 61] on div "Dashboard" at bounding box center [307, 64] width 54 height 12
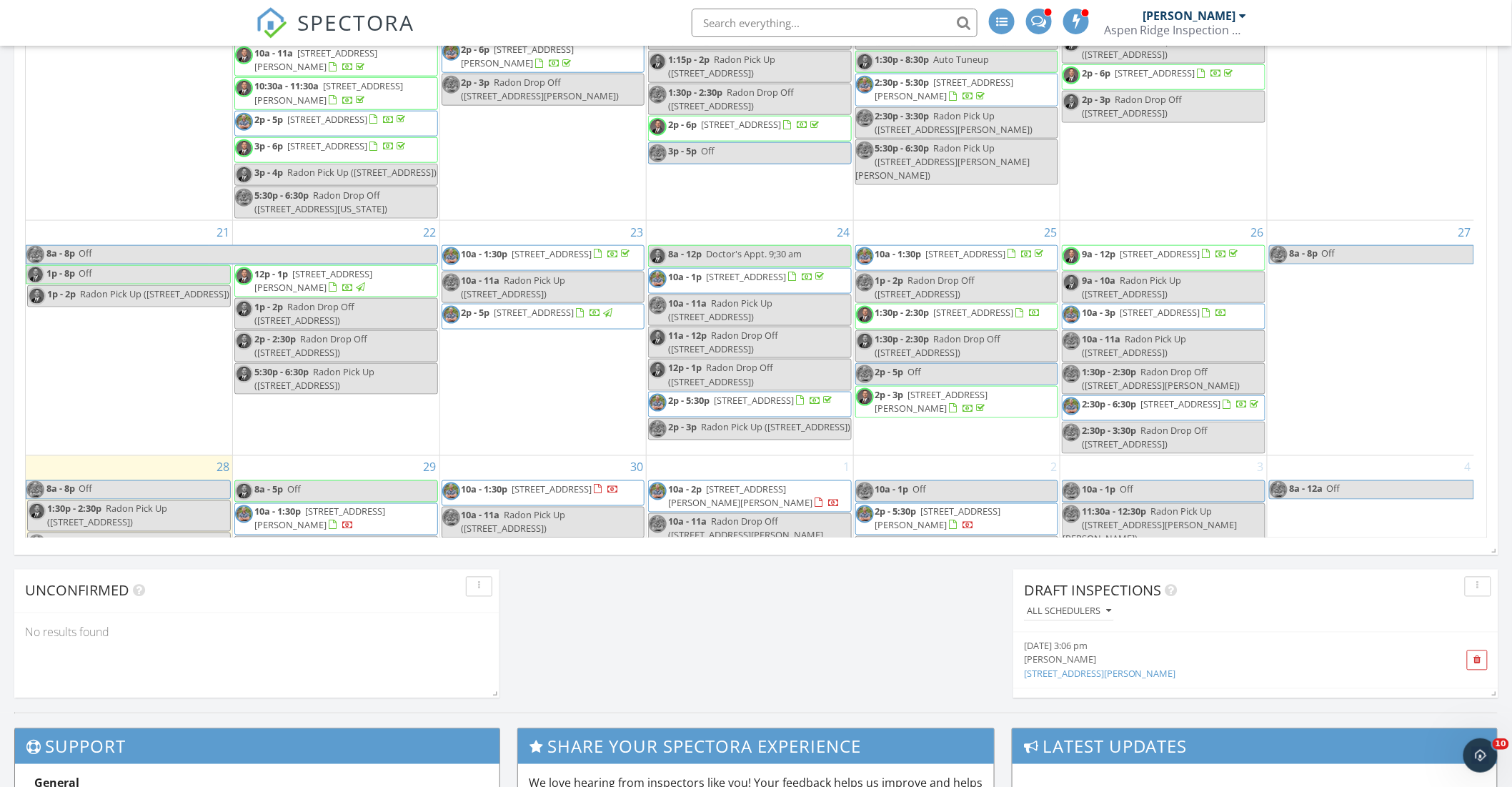
scroll to position [774, 0]
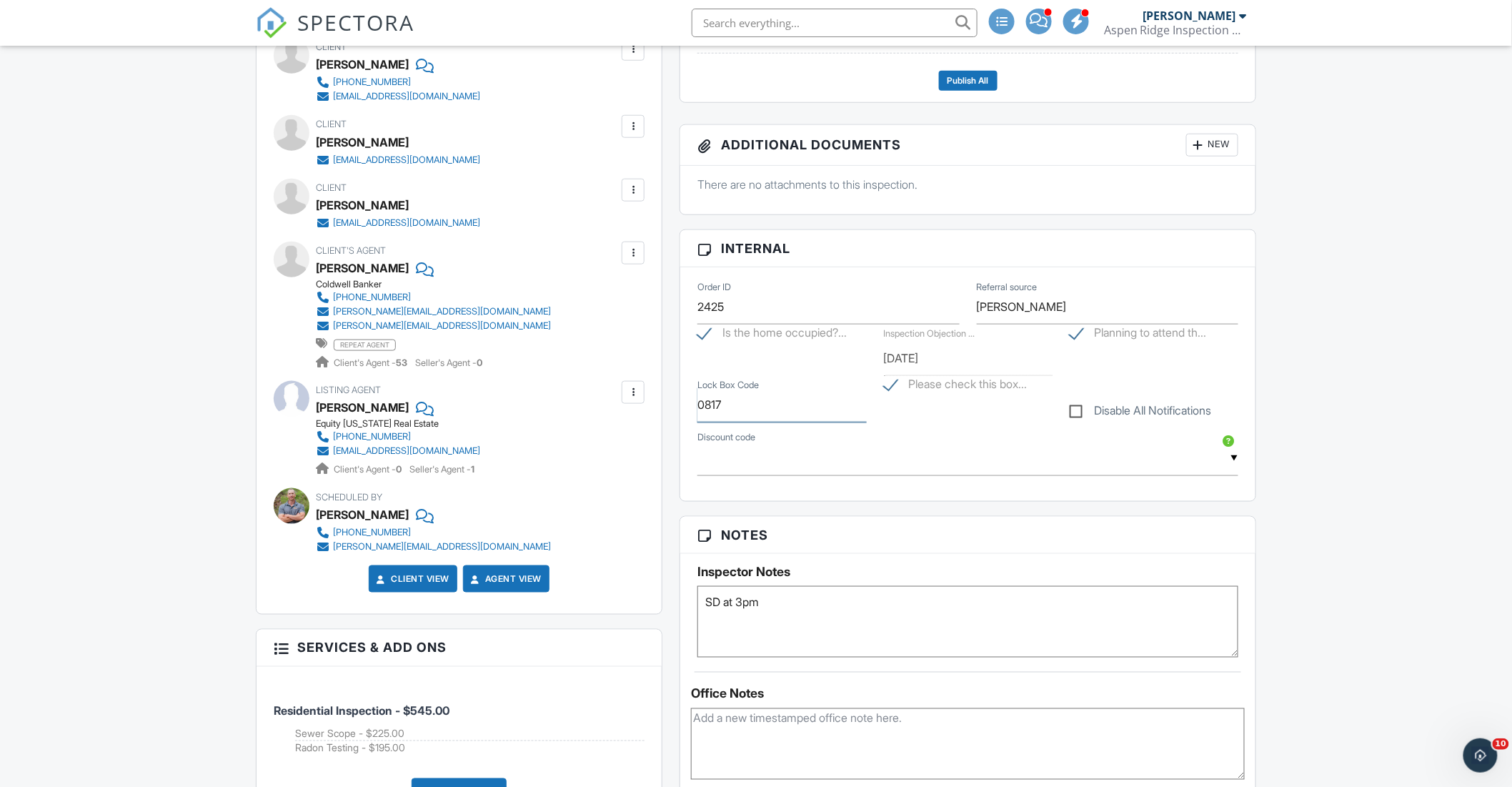
scroll to position [516, 0]
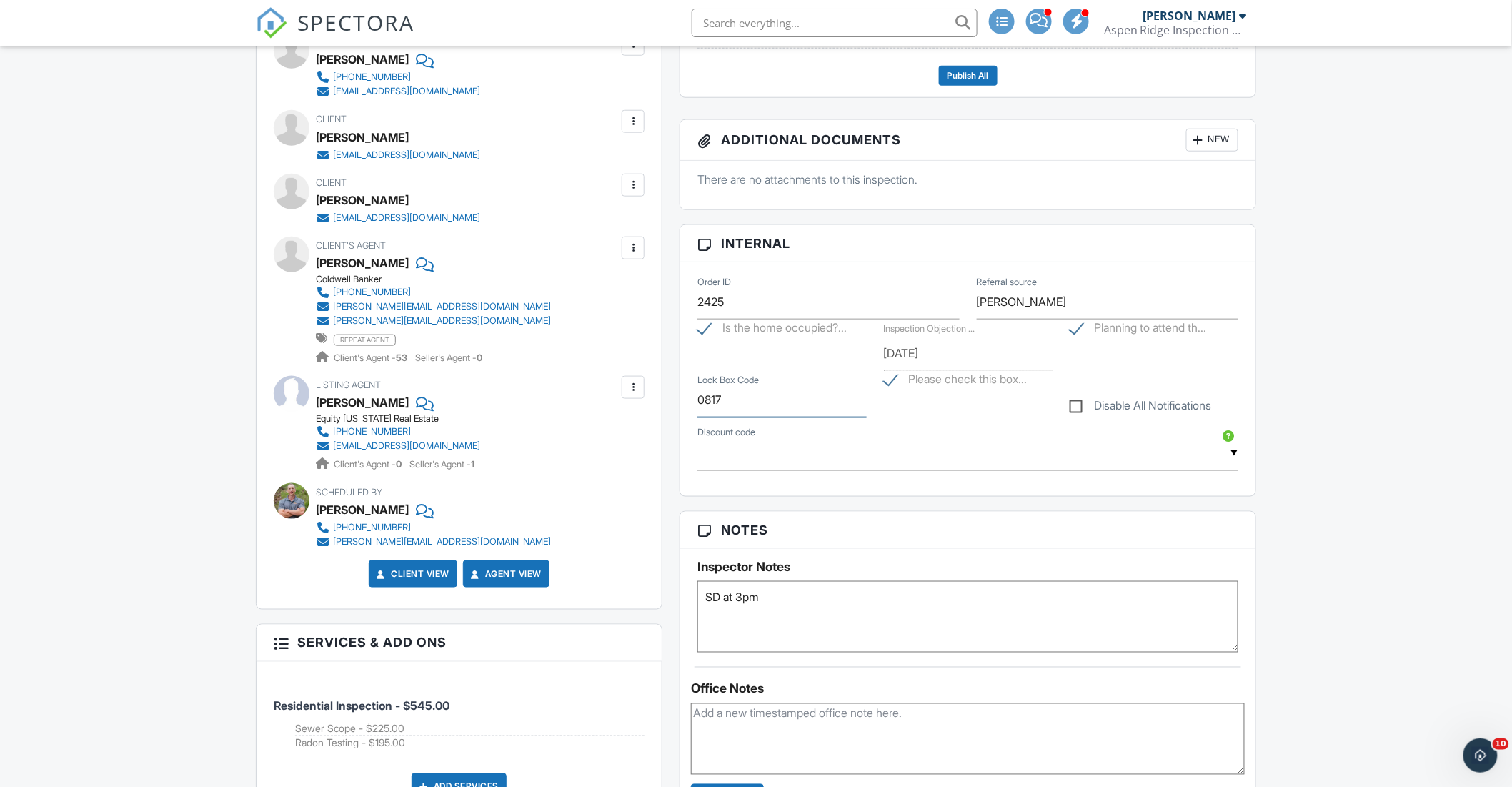
type input "0817"
click at [783, 600] on textarea "SD at 3pm" at bounding box center [967, 617] width 541 height 71
type textarea "SD at 3pm Radon pickup has been scheduled and approved"
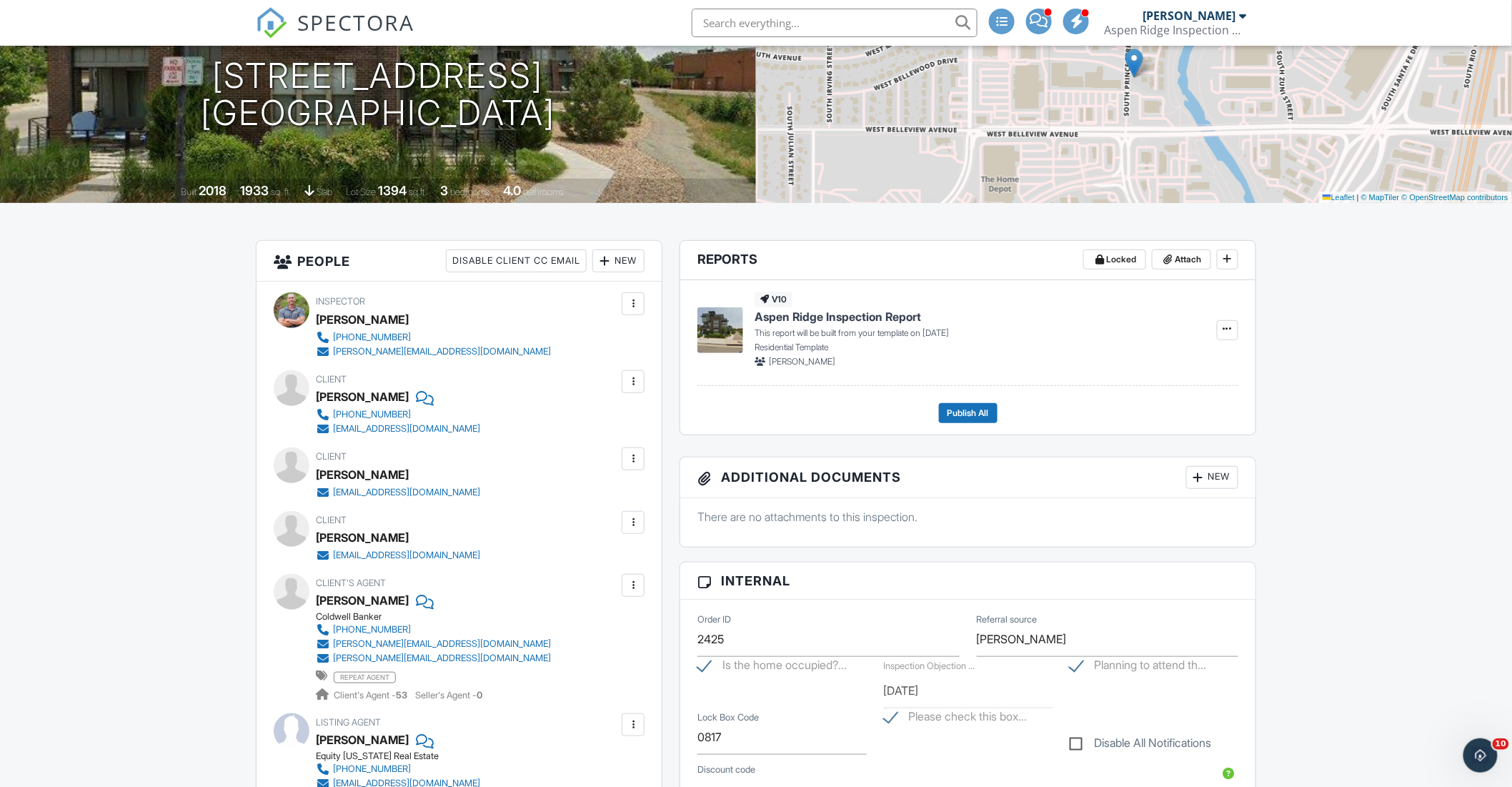
scroll to position [0, 0]
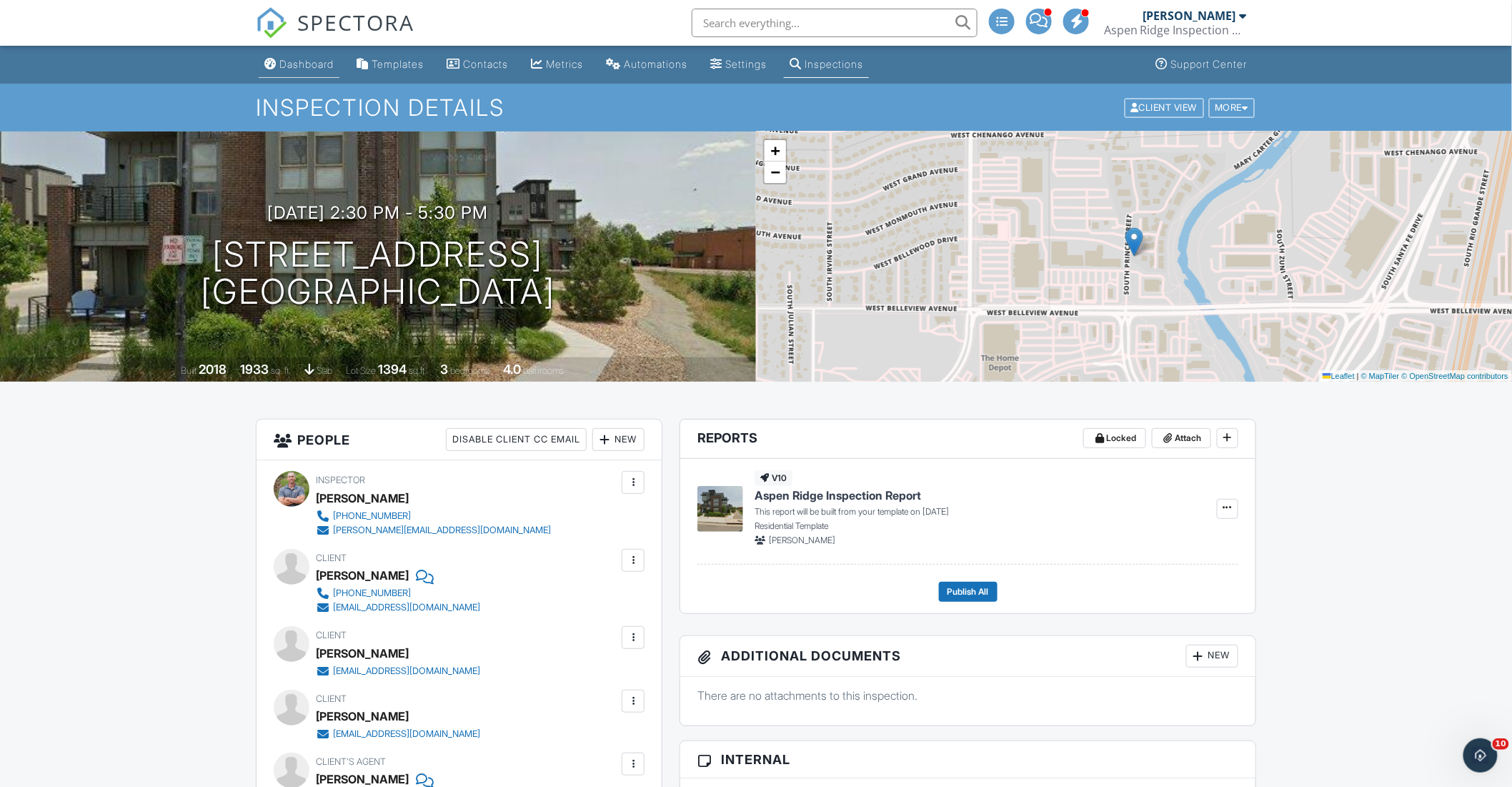
click at [304, 67] on div "Dashboard" at bounding box center [307, 64] width 54 height 12
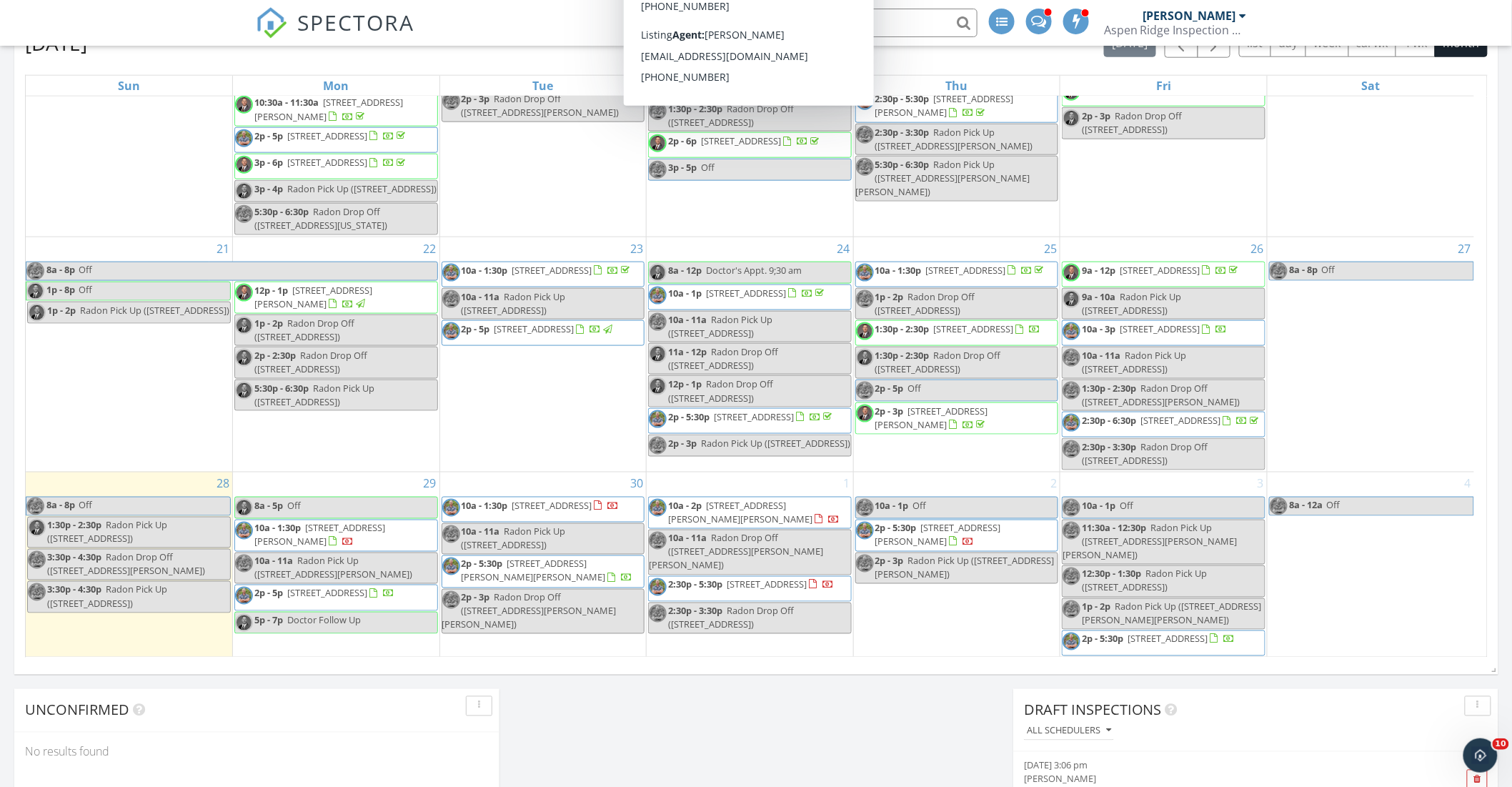
scroll to position [774, 0]
